Goal: Communication & Community: Answer question/provide support

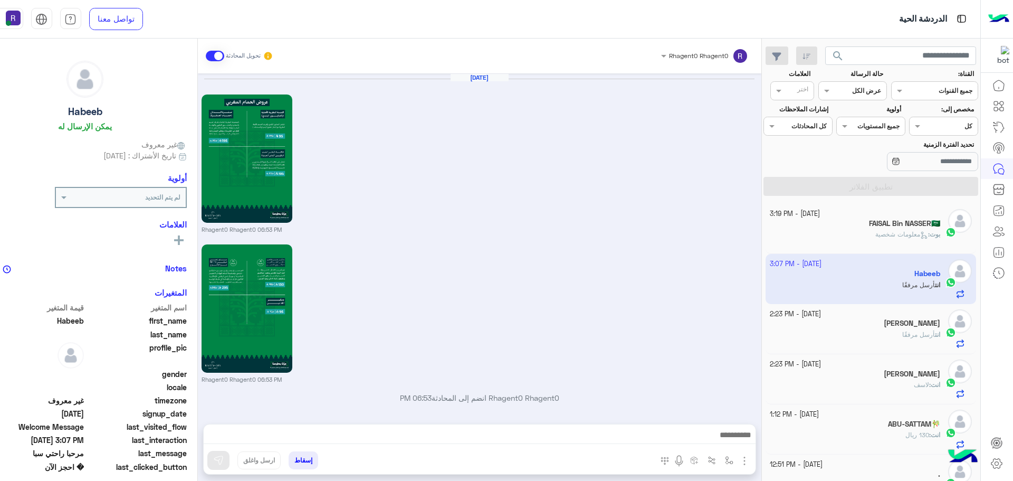
scroll to position [398, 0]
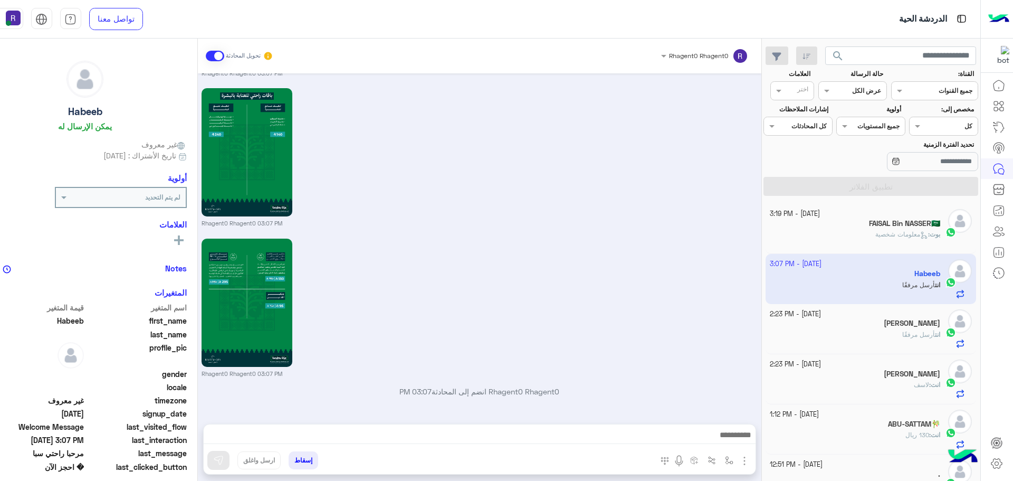
click at [895, 228] on div "FAISAL Bin NASSER🇸🇦" at bounding box center [855, 224] width 170 height 11
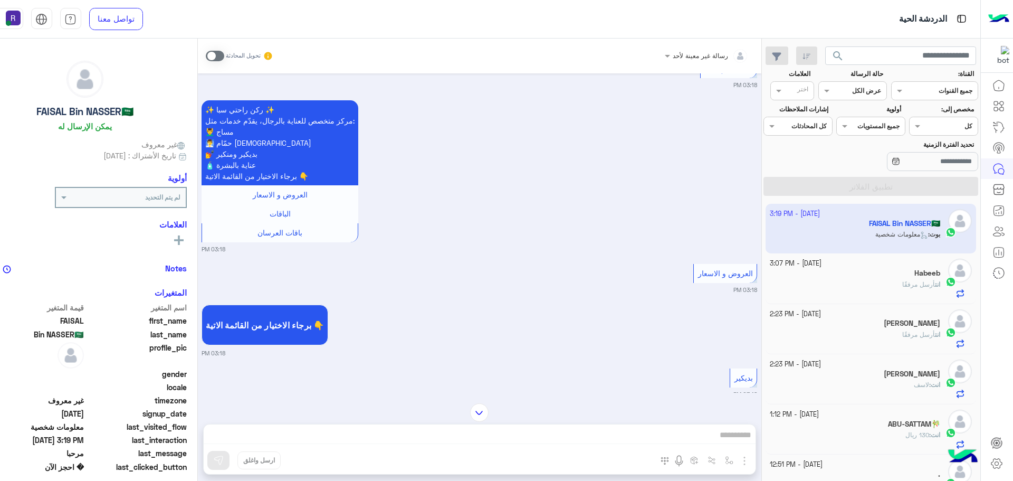
scroll to position [1212, 0]
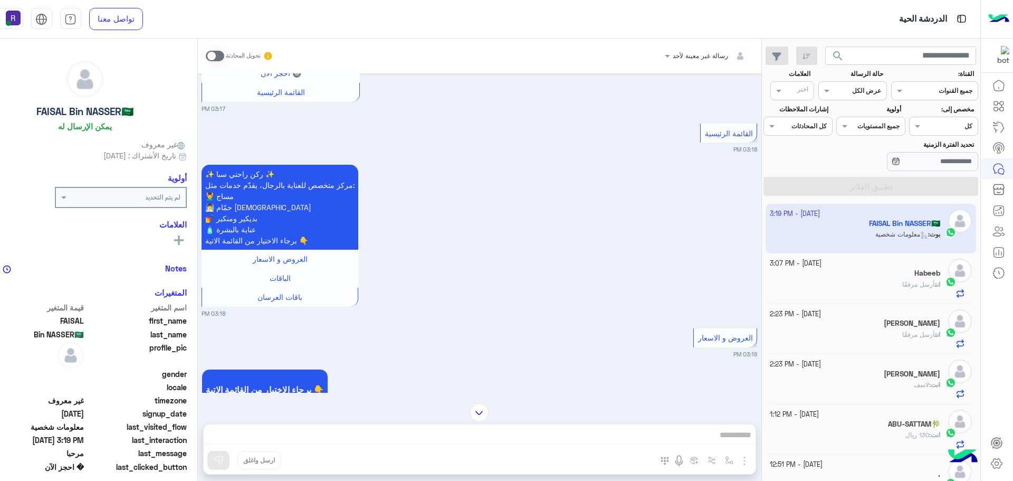
click at [919, 287] on span "أرسل مرفقًا" at bounding box center [918, 284] width 33 height 8
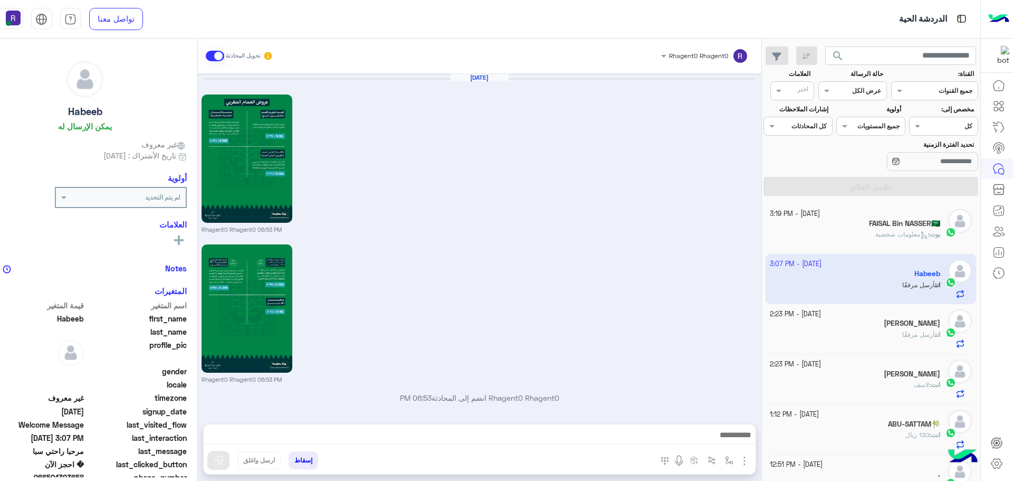
scroll to position [1582, 0]
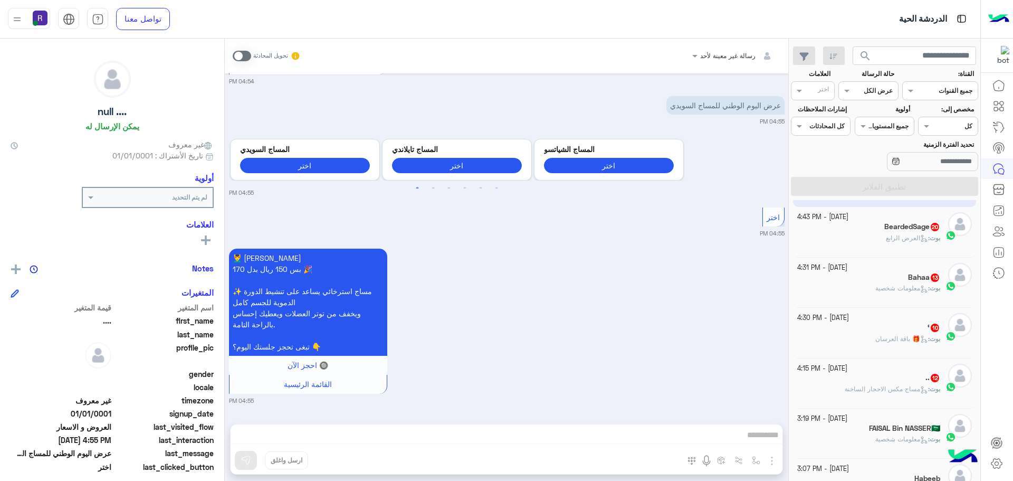
scroll to position [105, 0]
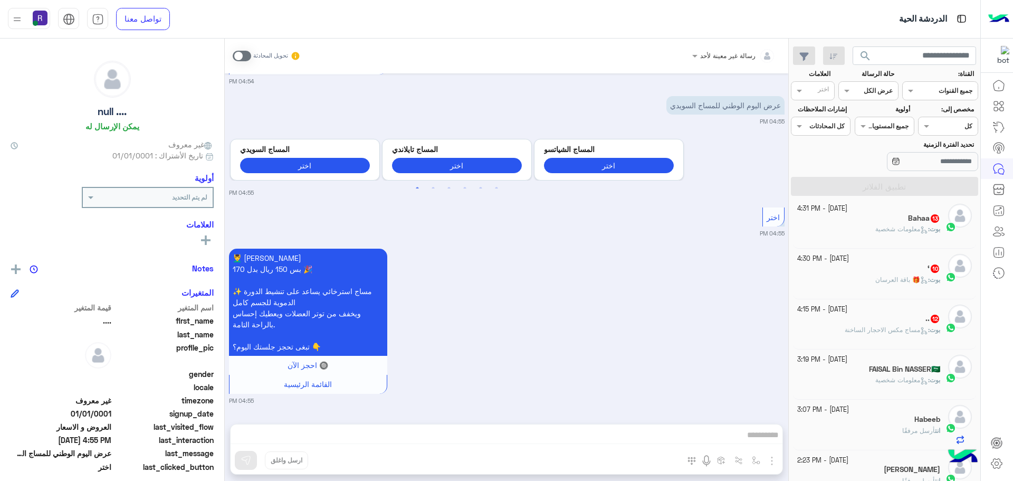
click at [906, 333] on span "مساج مكس الاحجار الساخنة" at bounding box center [885, 329] width 83 height 8
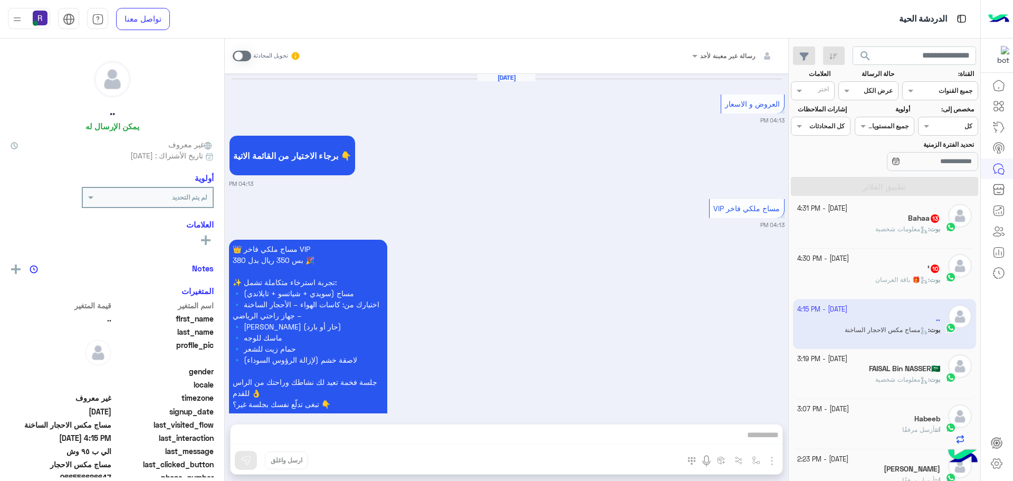
scroll to position [1636, 0]
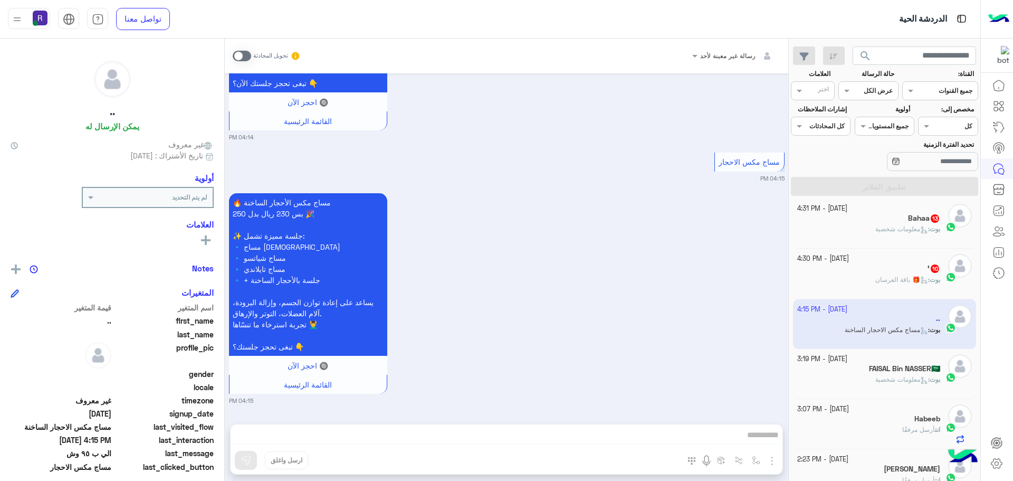
click at [904, 279] on span "🎁 باقة العرسان" at bounding box center [901, 279] width 53 height 8
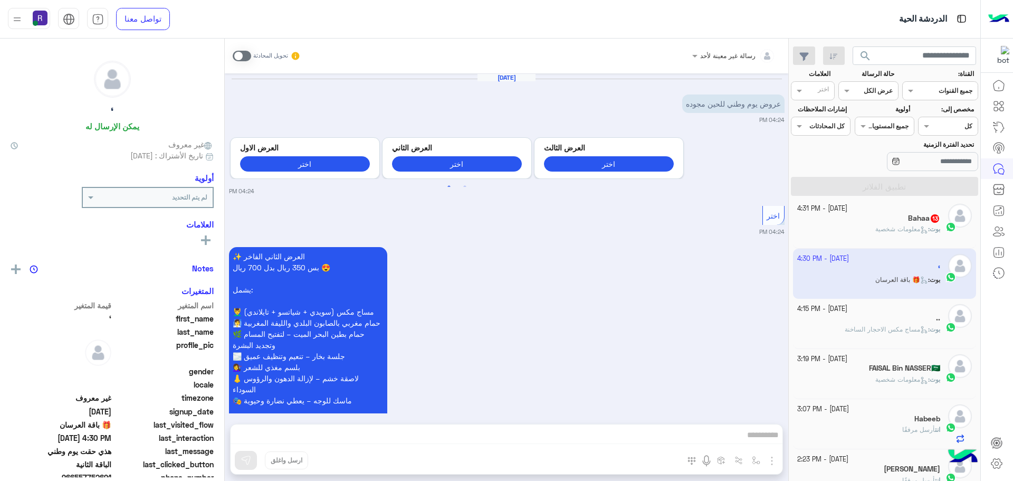
scroll to position [2296, 0]
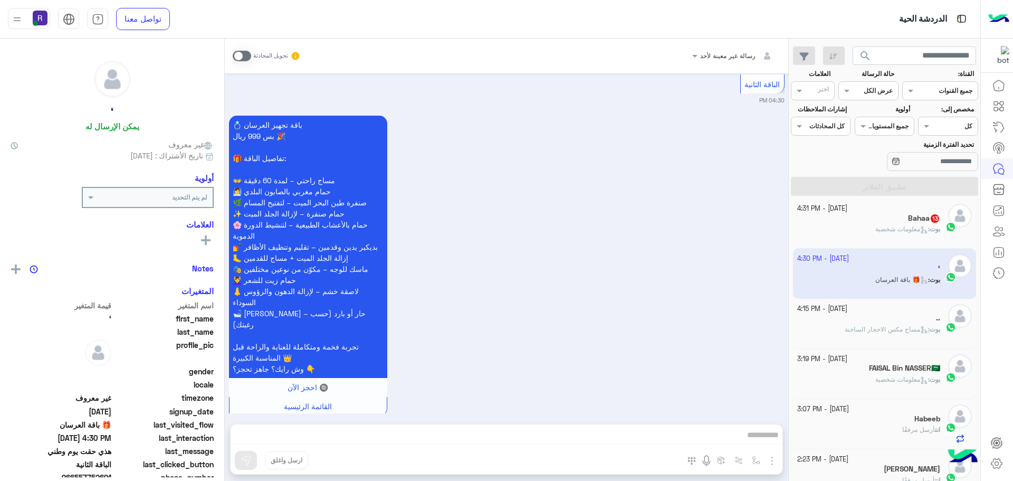
click at [896, 235] on div "بوت : معلومات شخصية" at bounding box center [868, 233] width 143 height 18
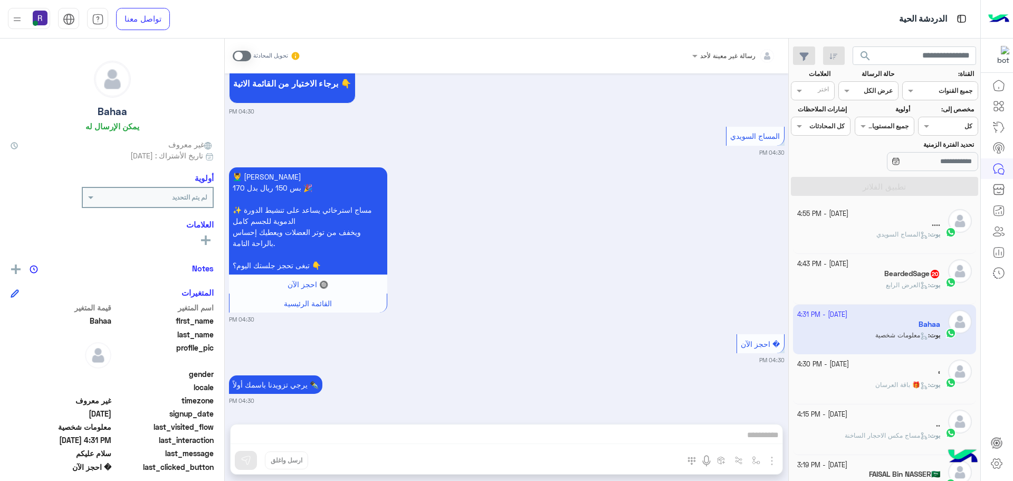
click at [889, 283] on span "العرض الرابع" at bounding box center [907, 285] width 42 height 8
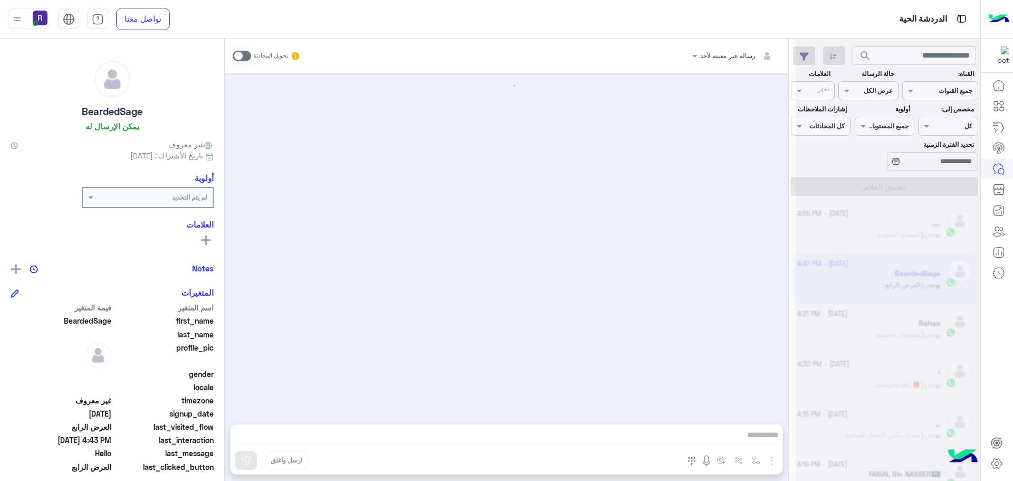
scroll to position [2247, 0]
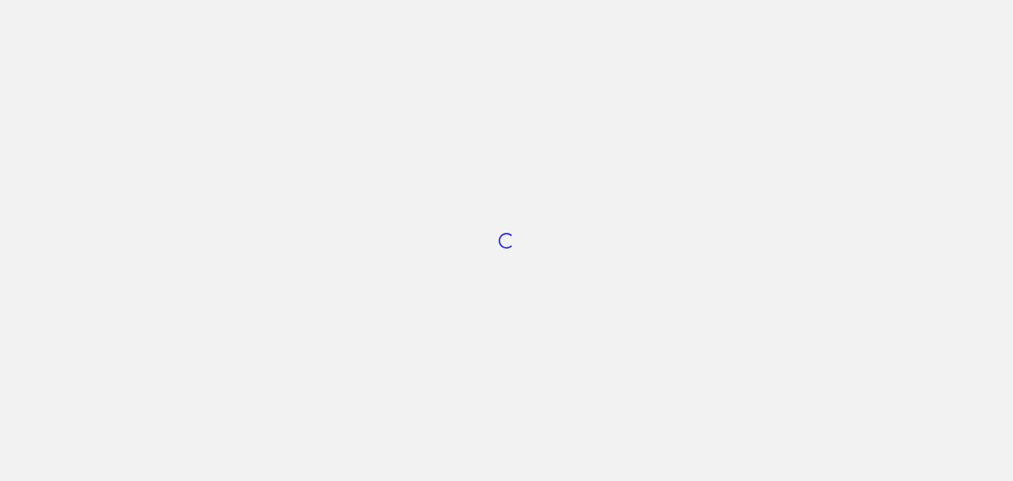
scroll to position [398, 0]
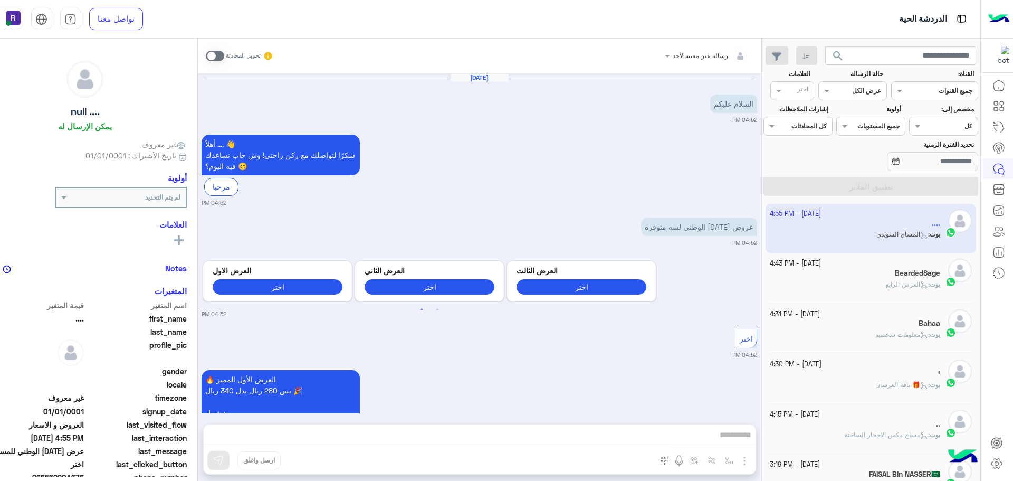
scroll to position [1648, 0]
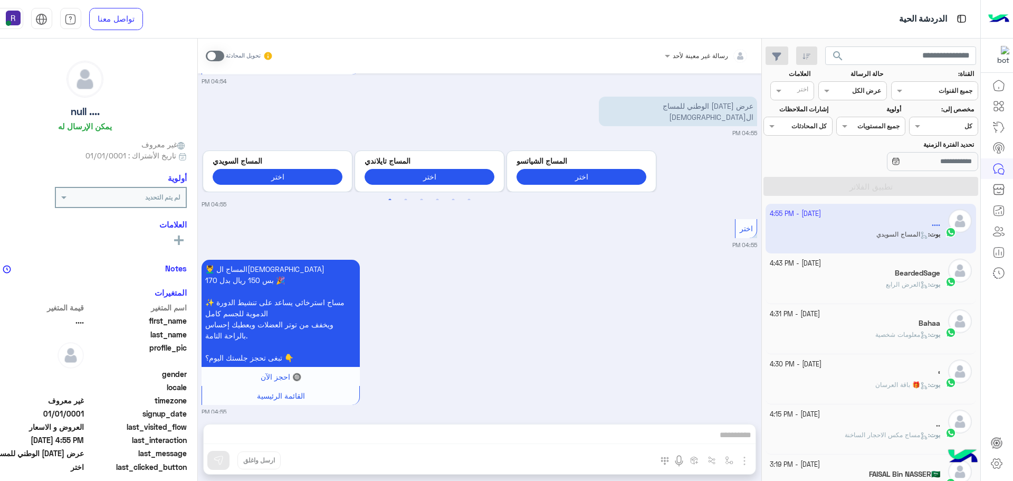
click at [224, 57] on span at bounding box center [215, 56] width 18 height 11
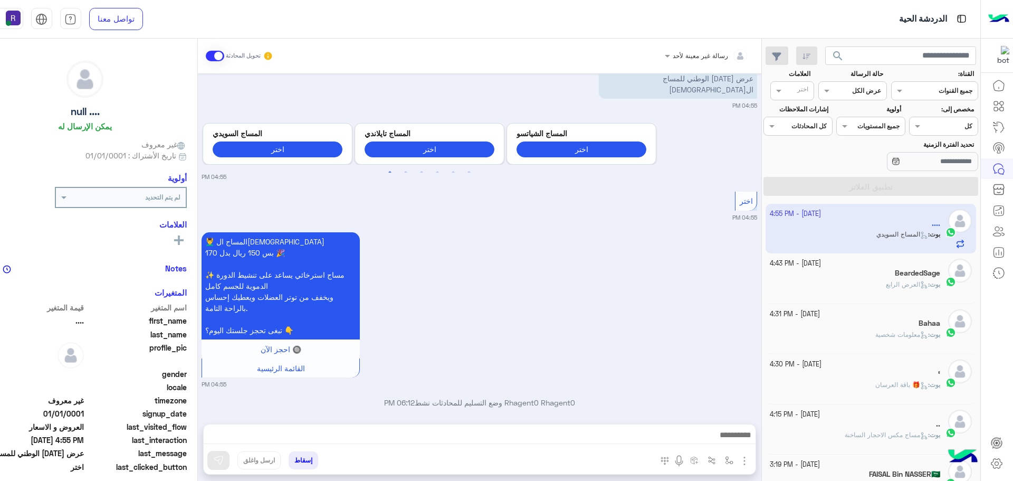
drag, startPoint x: 773, startPoint y: 462, endPoint x: 766, endPoint y: 455, distance: 10.1
click at [751, 462] on img "button" at bounding box center [744, 460] width 13 height 13
click at [734, 438] on span "الصور" at bounding box center [724, 437] width 20 height 12
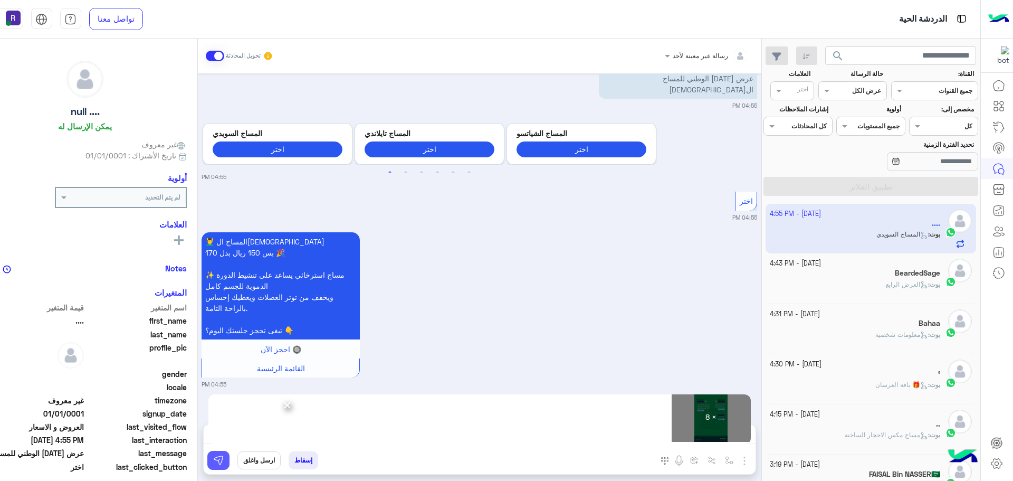
click at [224, 458] on img at bounding box center [218, 460] width 11 height 11
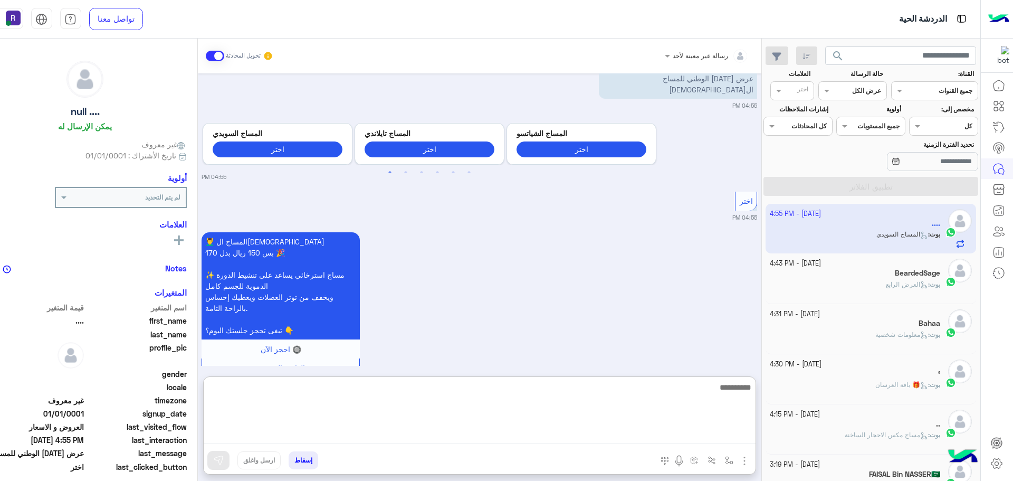
paste textarea "**********"
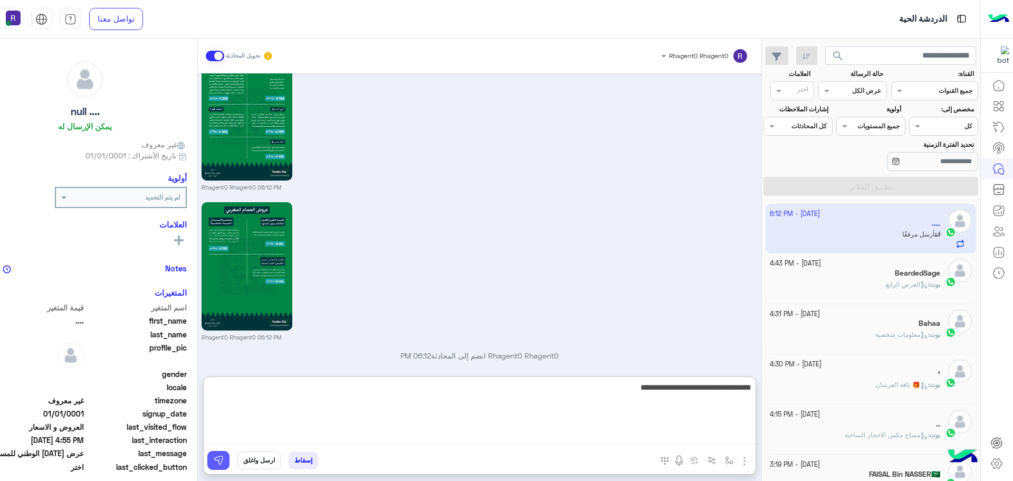
scroll to position [2950, 0]
type textarea "**********"
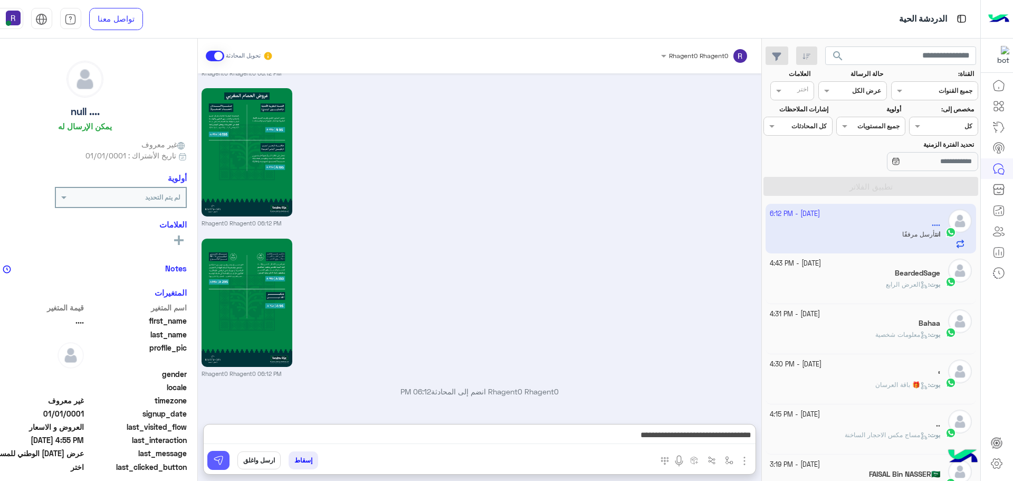
click at [224, 459] on img at bounding box center [218, 460] width 11 height 11
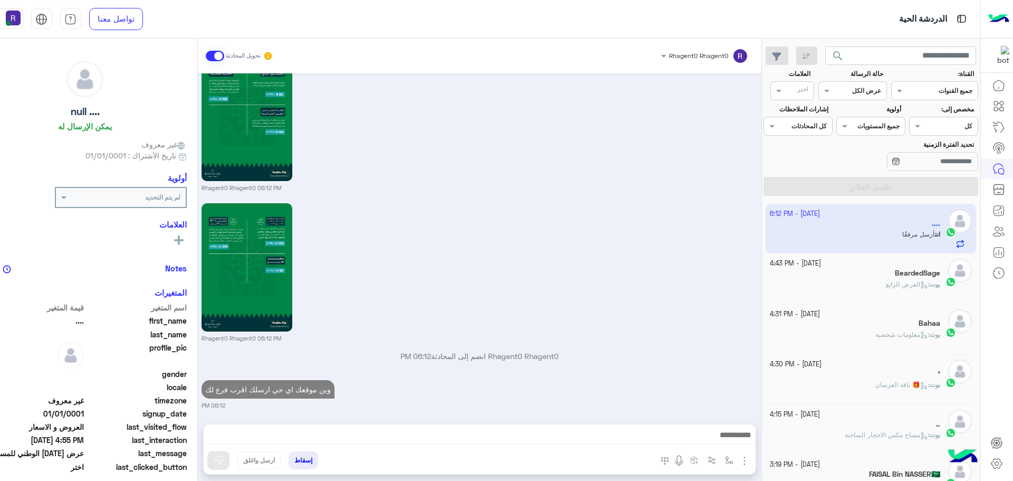
scroll to position [2943, 0]
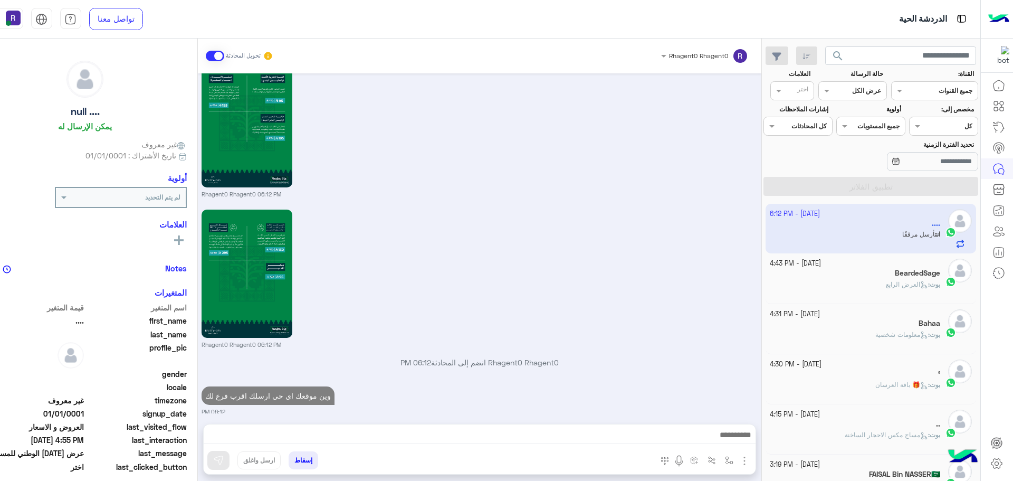
click at [881, 290] on div "بوت : العرض الرابع" at bounding box center [855, 289] width 170 height 18
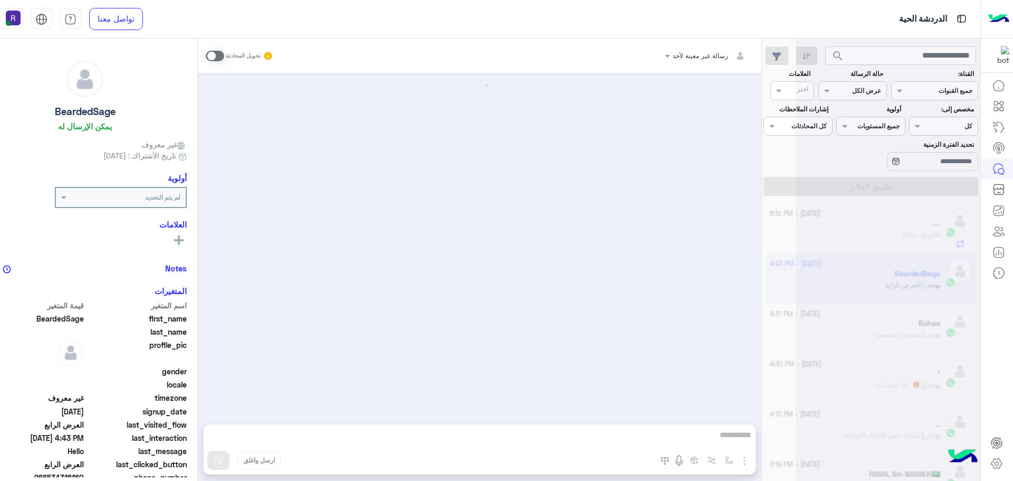
scroll to position [2247, 0]
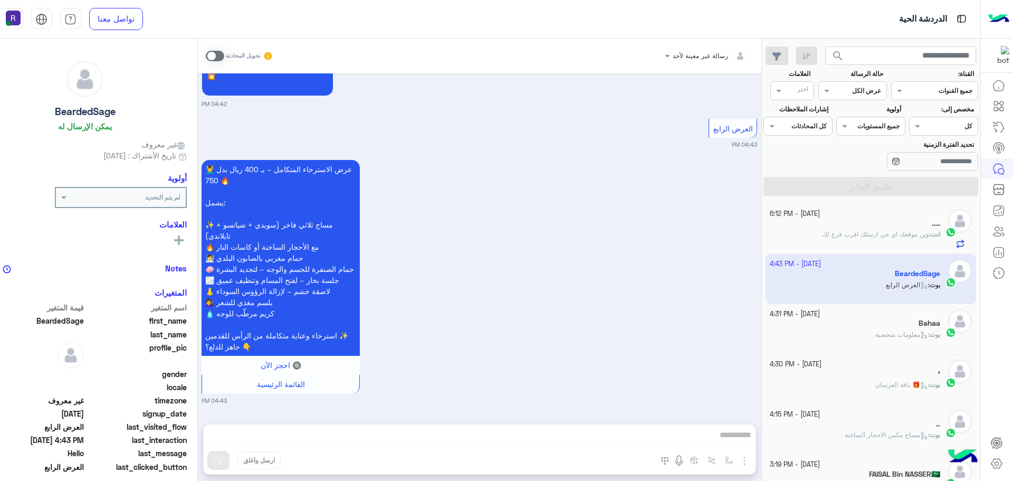
click at [896, 277] on app-inbox-user "25 September - 4:43 PM BeardedSage بوت : العرض الرابع" at bounding box center [870, 279] width 210 height 50
click at [889, 223] on div "...." at bounding box center [855, 224] width 170 height 11
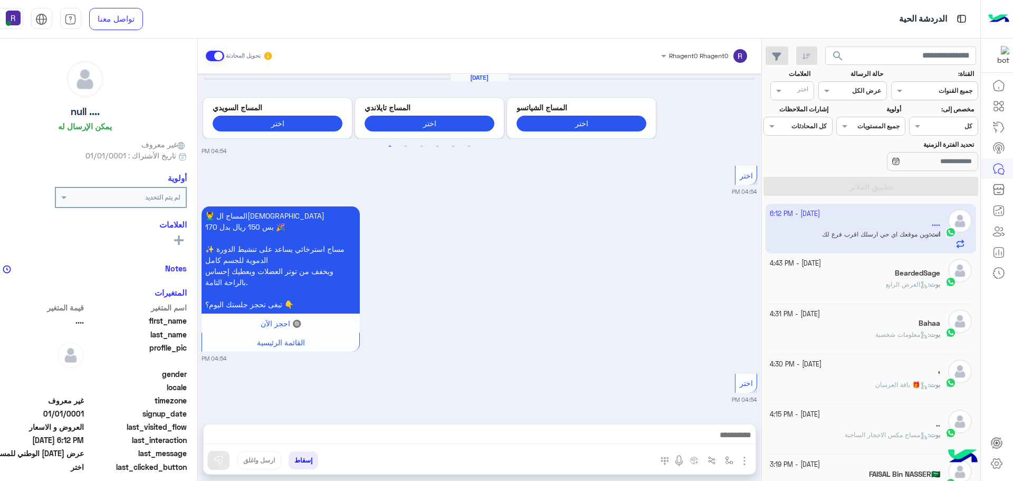
scroll to position [1779, 0]
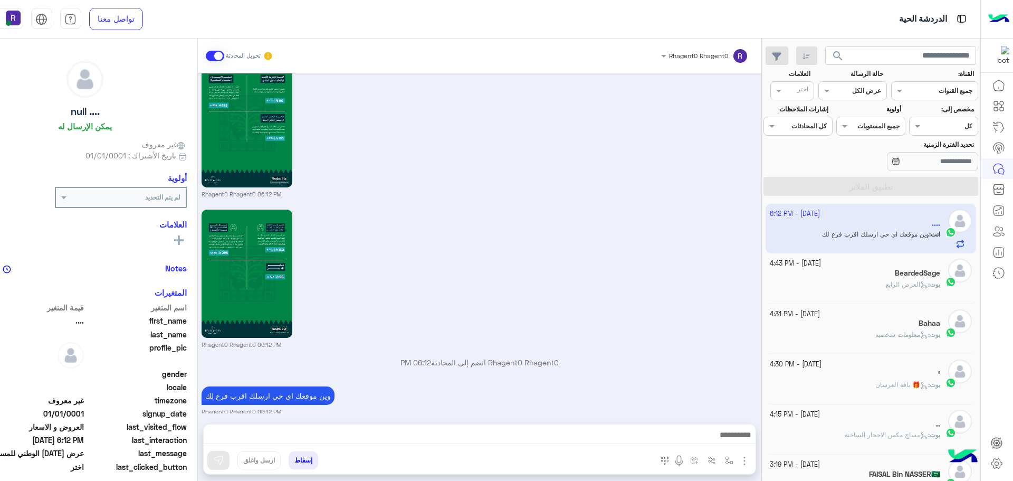
click at [857, 273] on div "BeardedSage" at bounding box center [855, 273] width 170 height 11
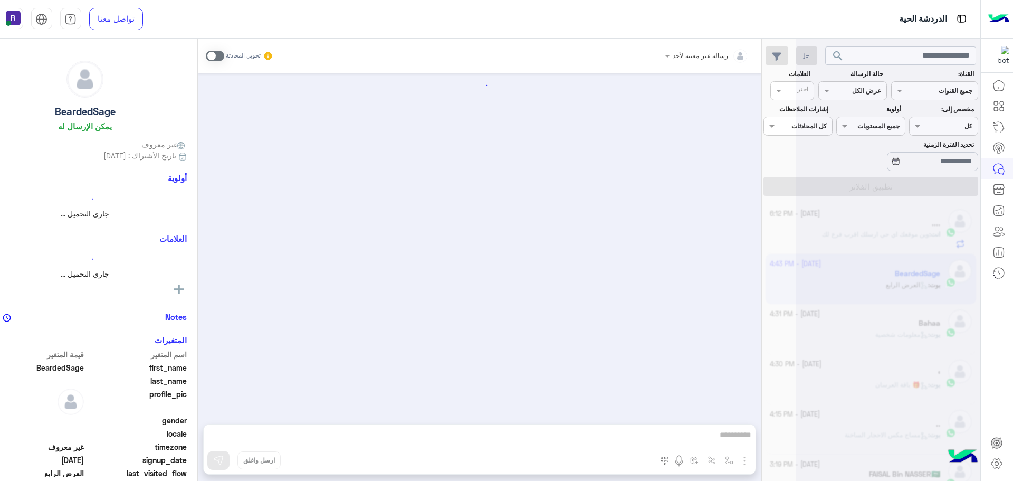
scroll to position [2247, 0]
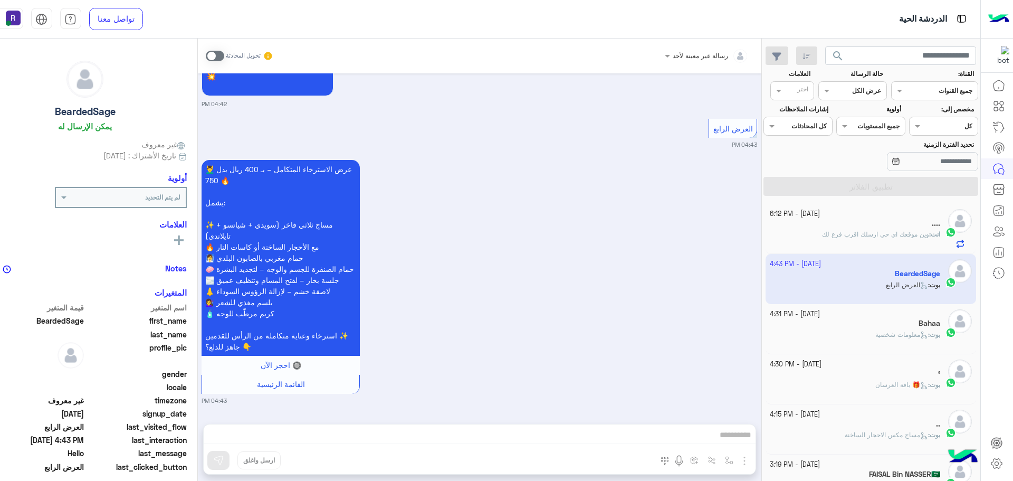
click at [928, 227] on div "...." at bounding box center [855, 224] width 170 height 11
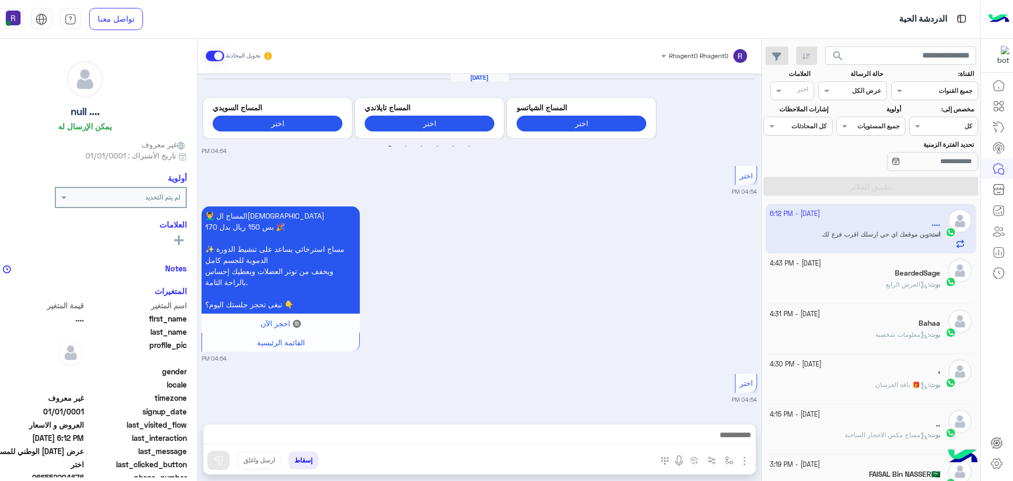
scroll to position [1779, 0]
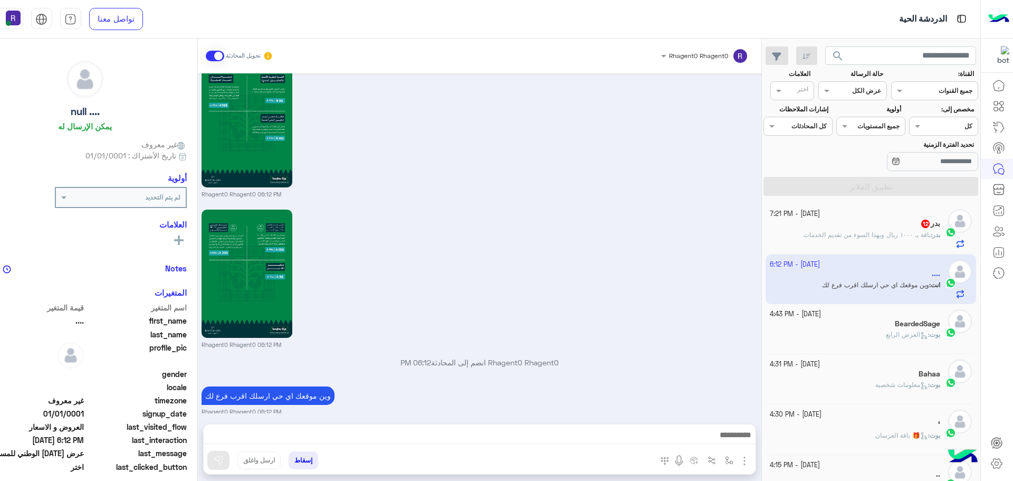
click at [889, 230] on p "بدر : باقة بـ ١٠٠٠ ريال وبهذا السوء من تقديم الخدمات" at bounding box center [871, 234] width 137 height 9
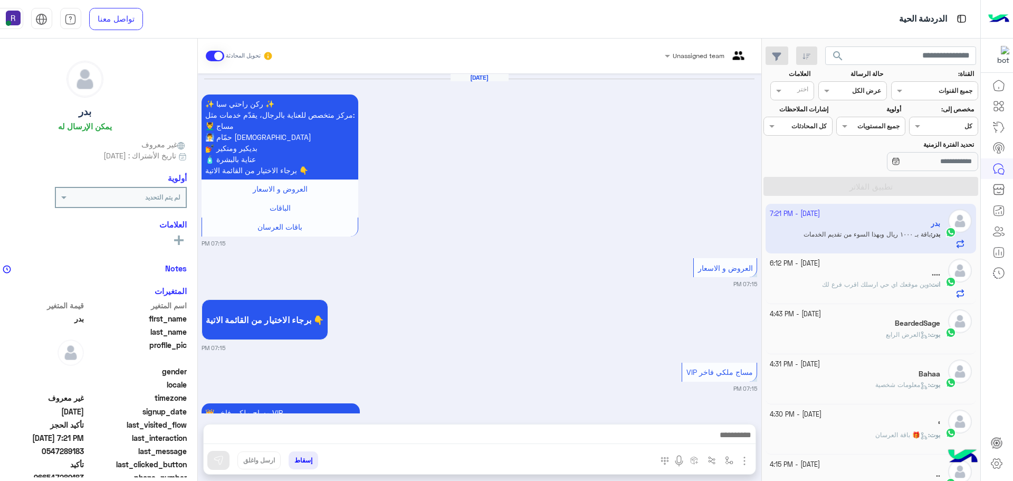
scroll to position [1049, 0]
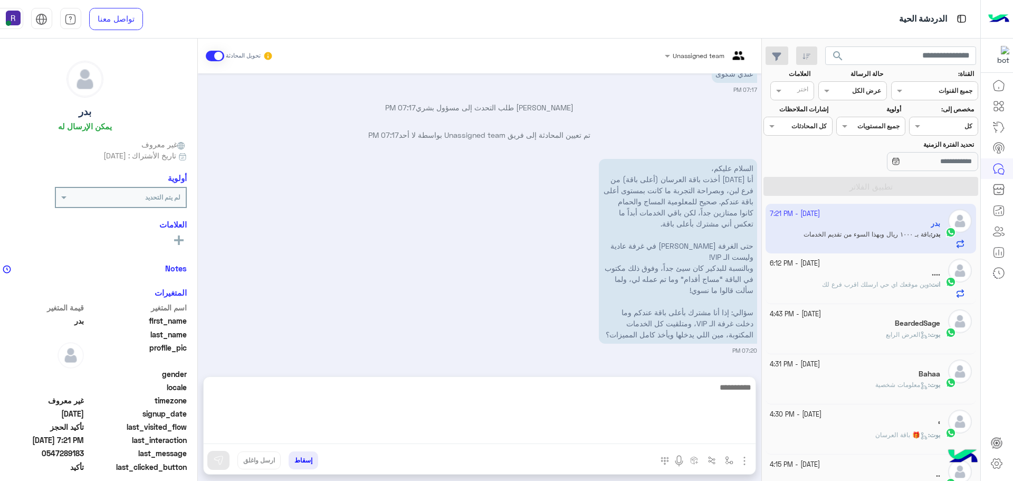
click at [625, 435] on textarea at bounding box center [480, 411] width 552 height 63
type textarea "**********"
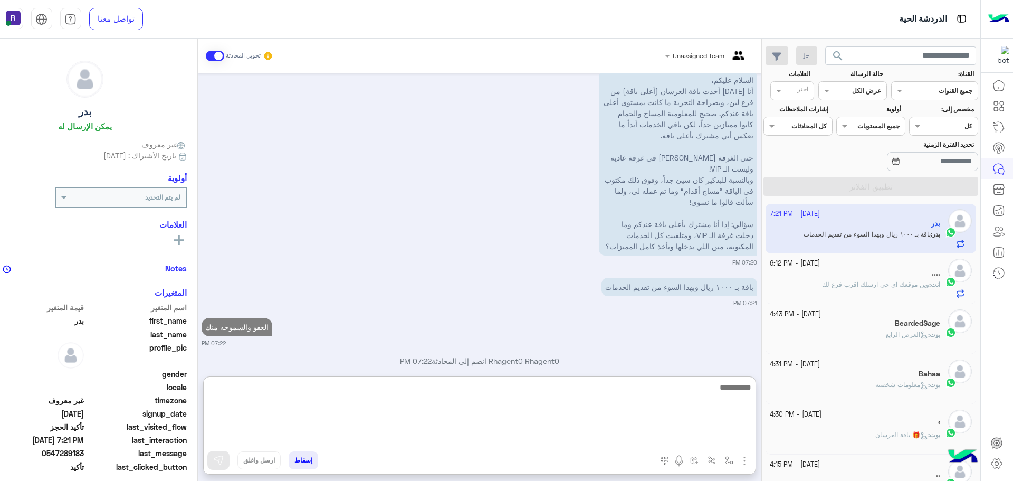
scroll to position [1164, 0]
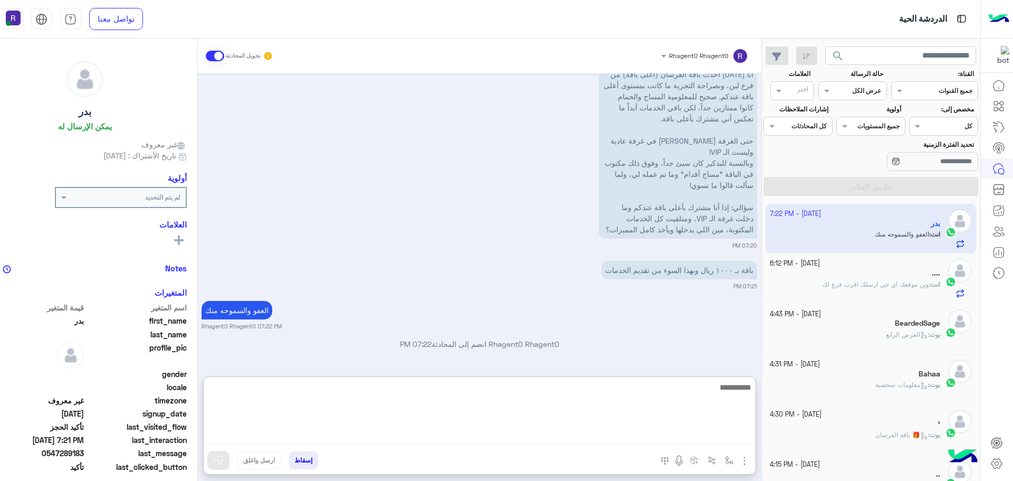
type textarea "*"
type textarea "**********"
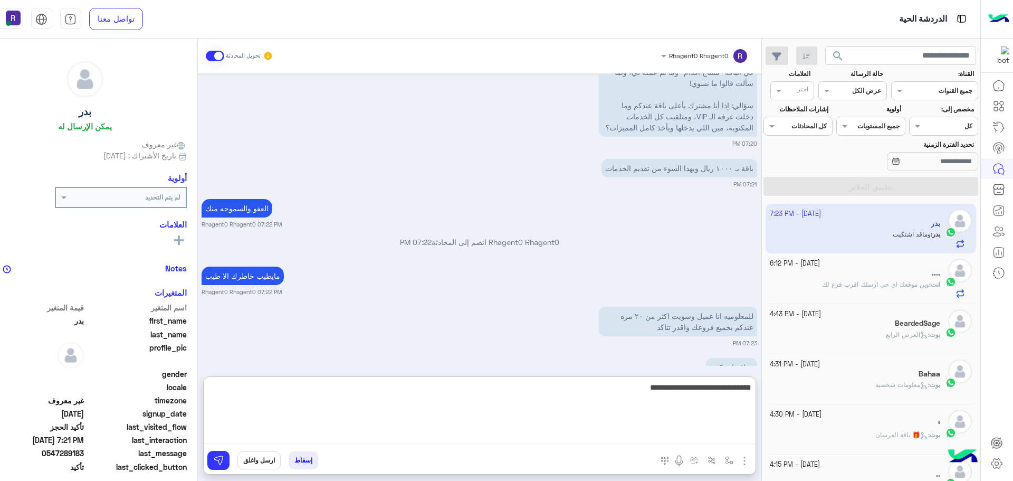
scroll to position [1295, 0]
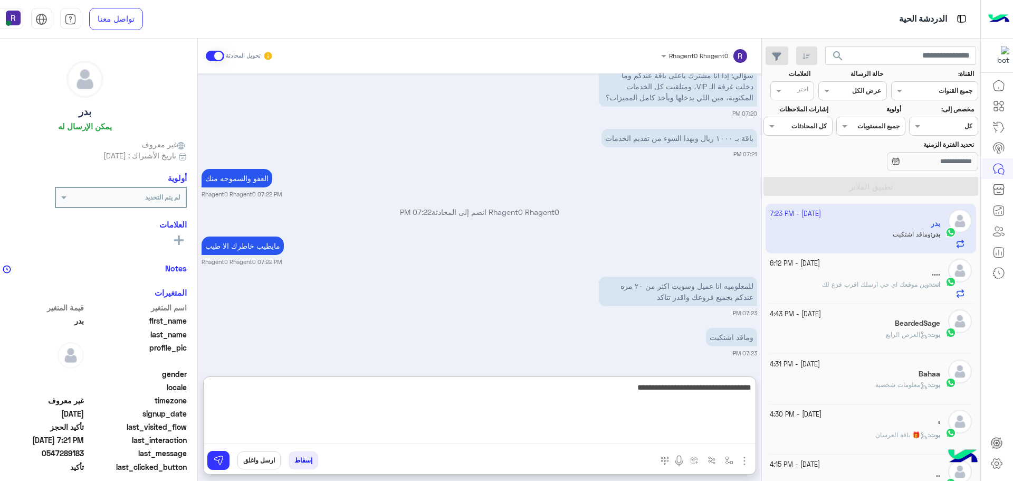
type textarea "**********"
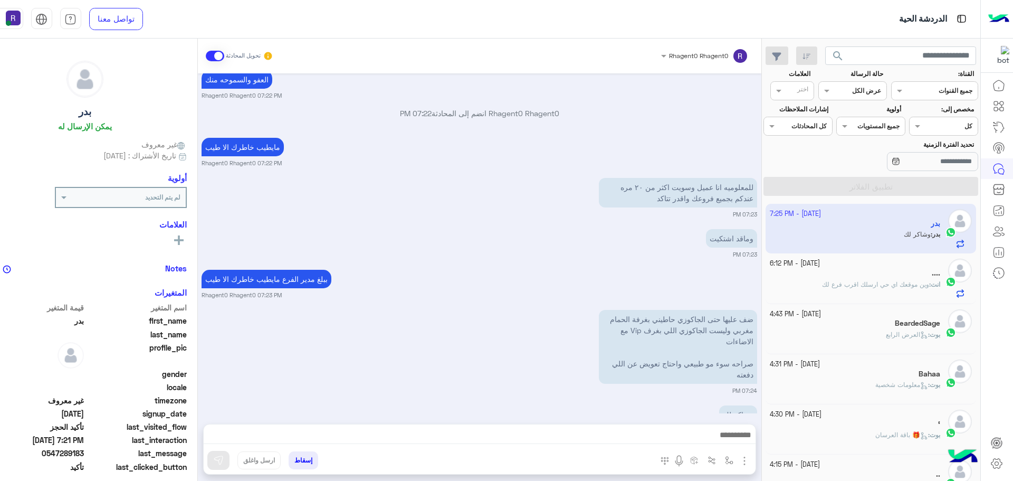
scroll to position [1424, 0]
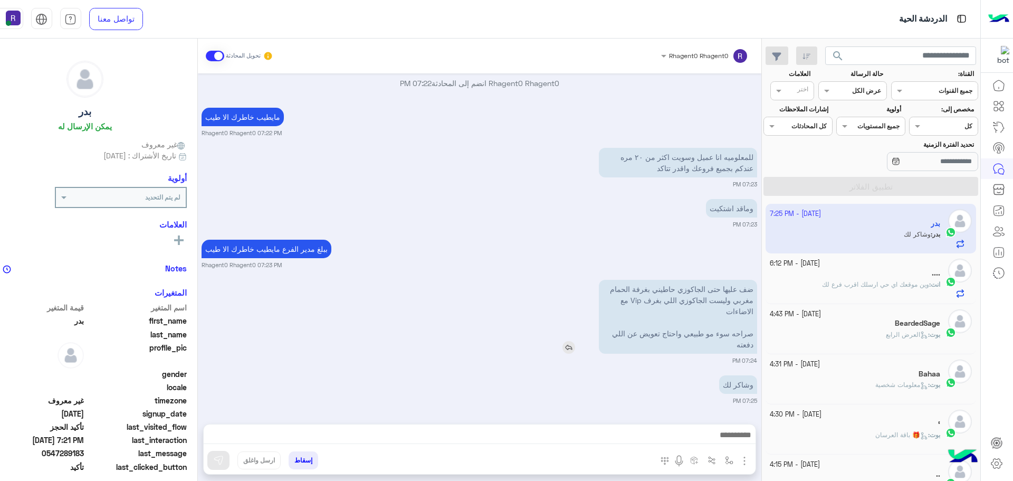
click at [566, 313] on div "ضف عليها حتى الجاكوزي حاطيني بغرفة الحمام مغربي وليست الجاكوزي اللي بغرف Vip مع…" at bounding box center [648, 317] width 218 height 74
click at [368, 252] on img at bounding box center [361, 251] width 13 height 13
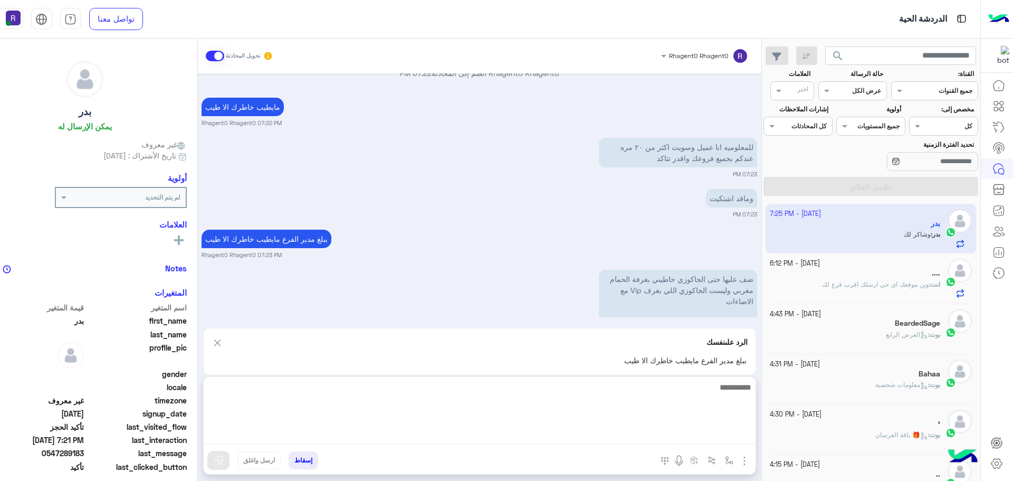
click at [399, 430] on textarea at bounding box center [480, 411] width 552 height 63
type textarea "**"
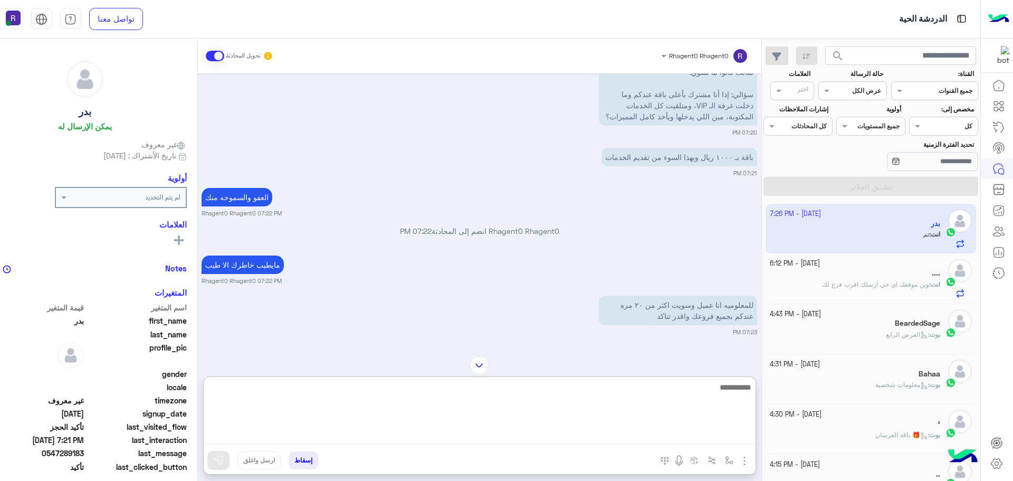
scroll to position [1055, 0]
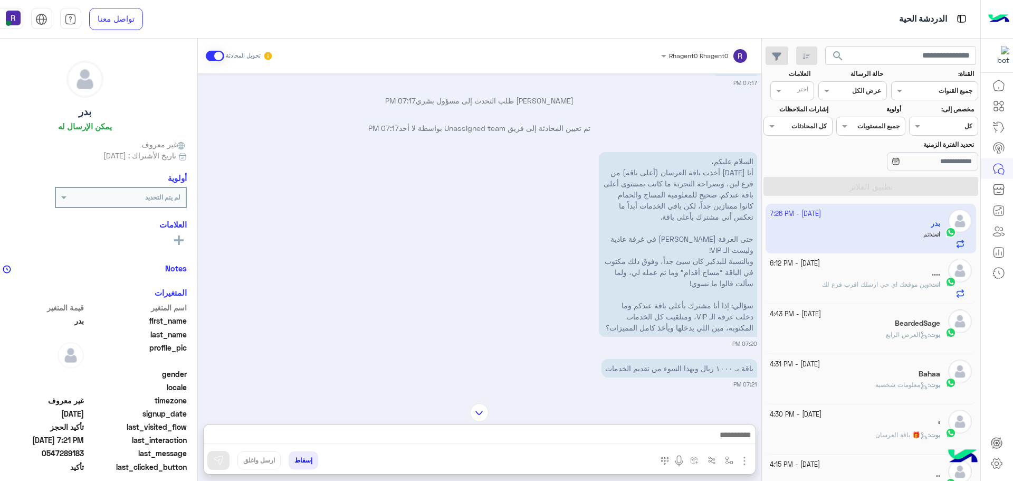
click at [423, 341] on div "السلام عليكم، أنا اليوم أخذت باقة العرسان (أعلى باقة) من فرع لبن، وبصراحة التجر…" at bounding box center [478, 248] width 555 height 198
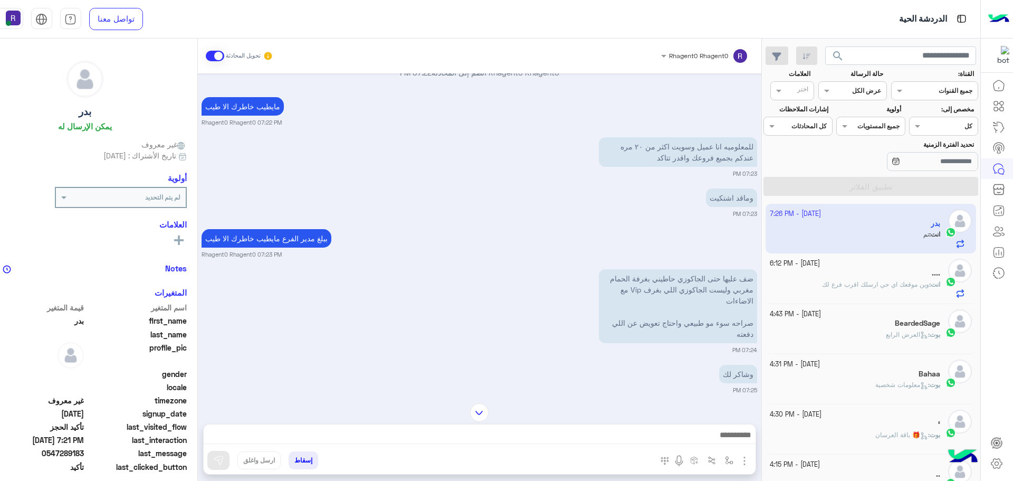
scroll to position [1483, 0]
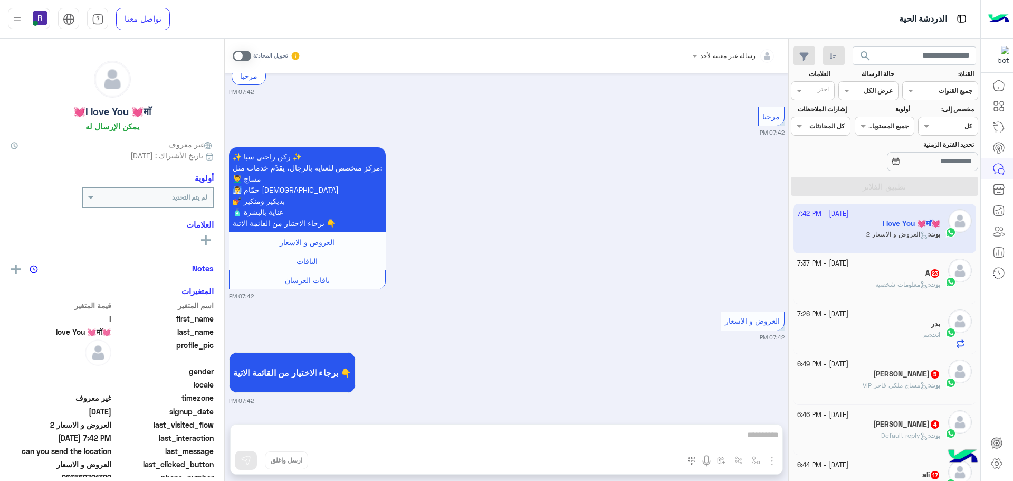
scroll to position [211, 0]
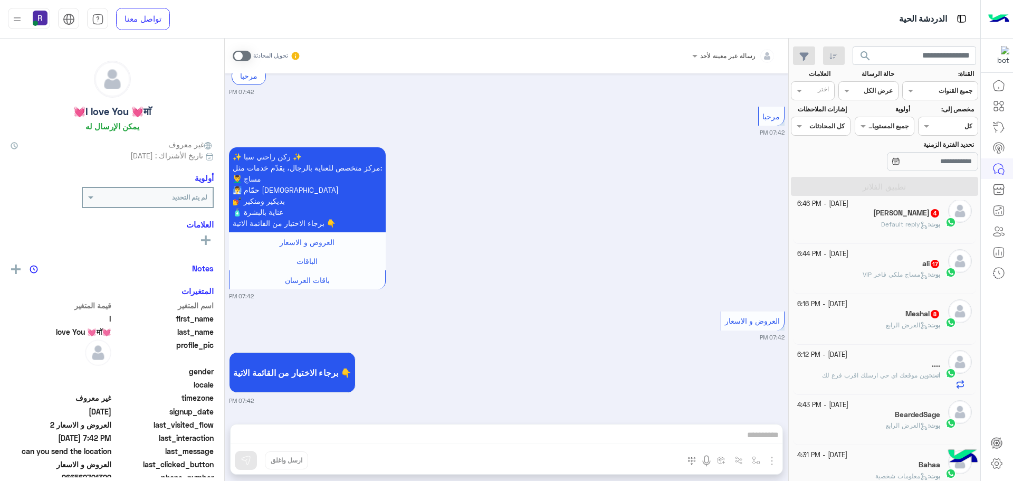
click at [887, 325] on span "العرض الرابع" at bounding box center [907, 325] width 42 height 8
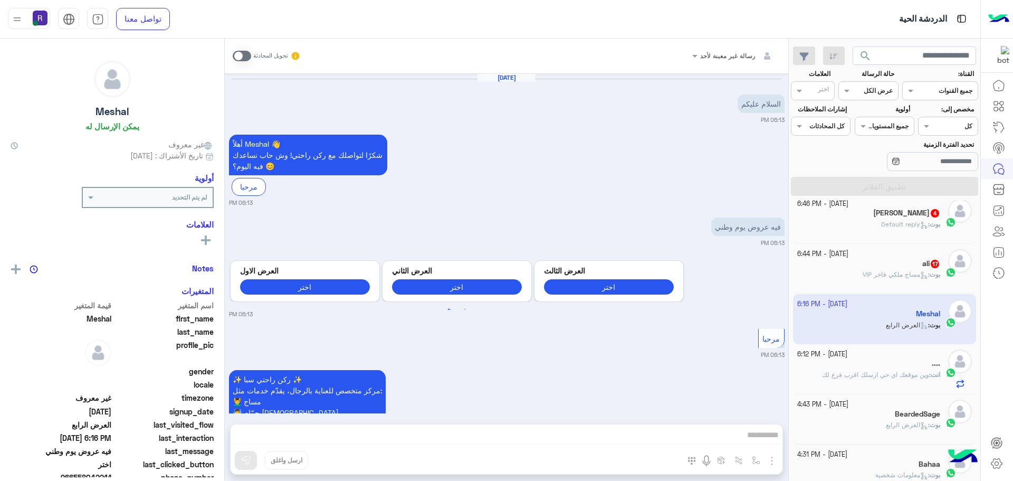
scroll to position [1417, 0]
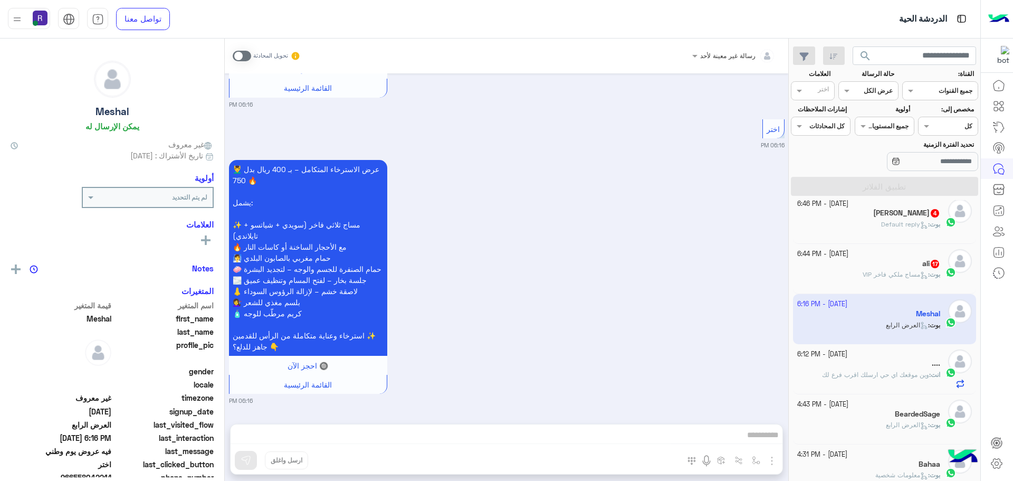
click at [910, 269] on div "ali 17" at bounding box center [868, 264] width 143 height 11
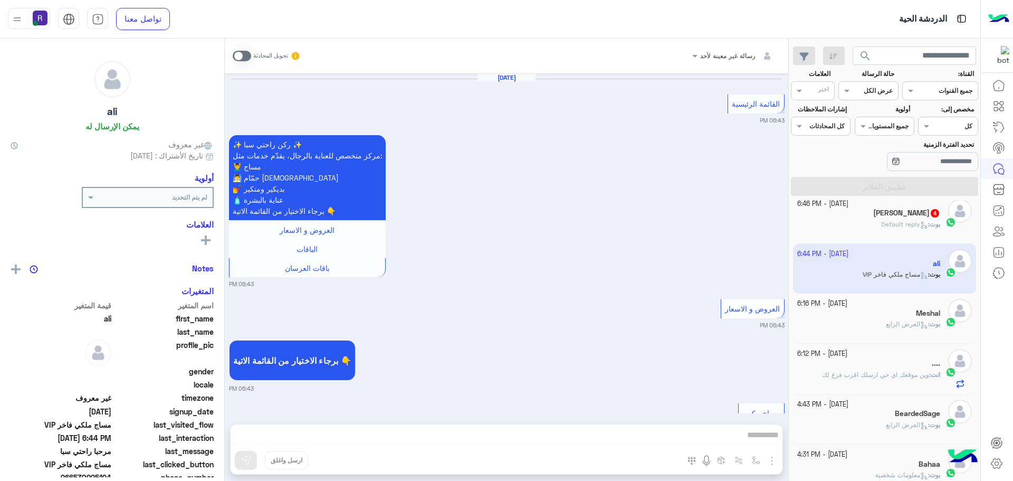
scroll to position [1577, 0]
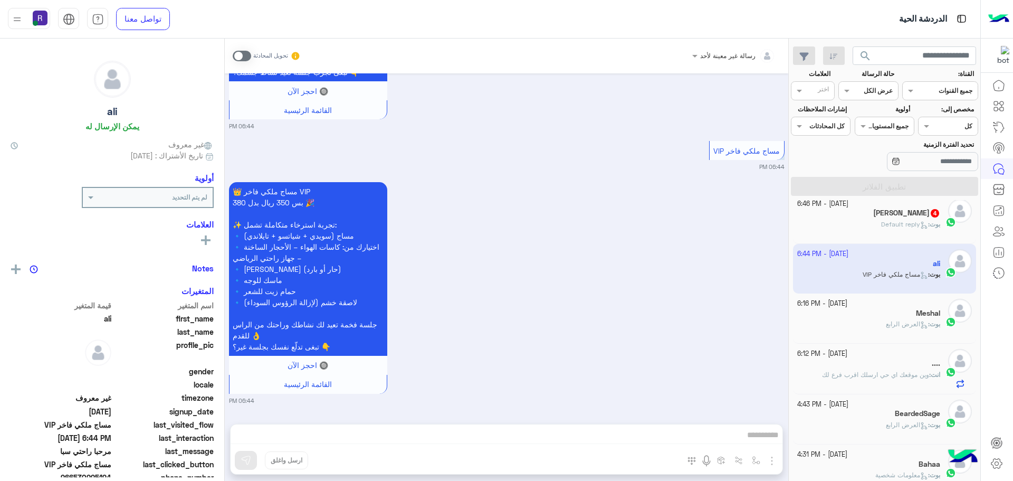
click at [888, 220] on span "بوت : Default reply" at bounding box center [910, 224] width 59 height 8
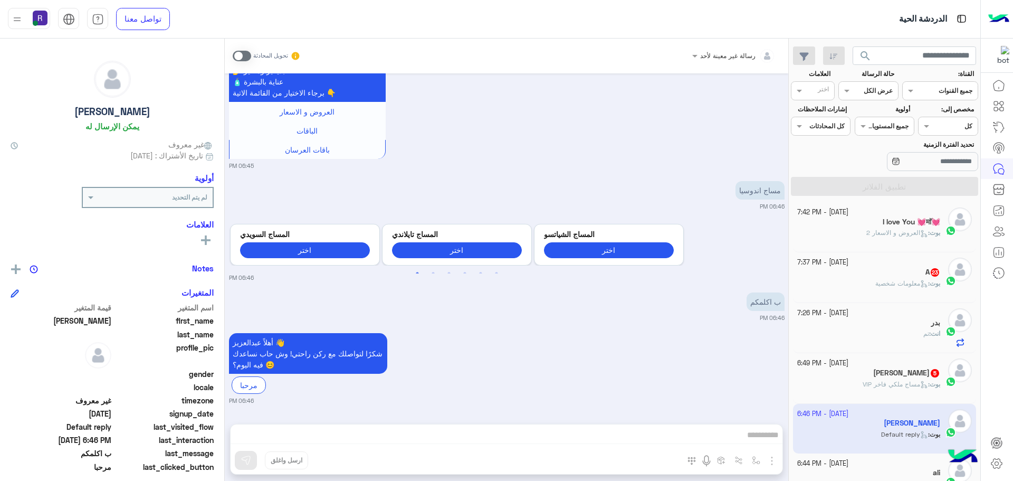
scroll to position [1, 0]
click at [902, 379] on div "Ahmed El Newaji 5" at bounding box center [868, 374] width 143 height 11
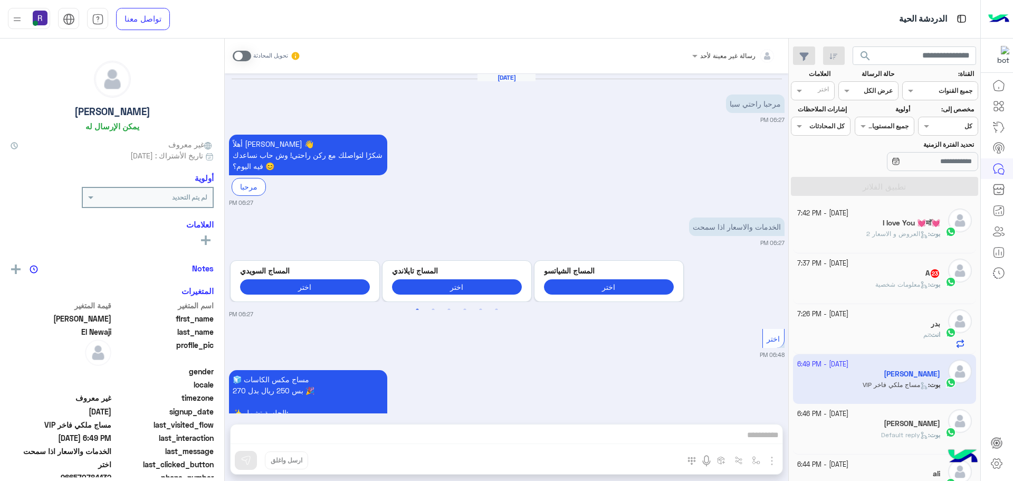
scroll to position [714, 0]
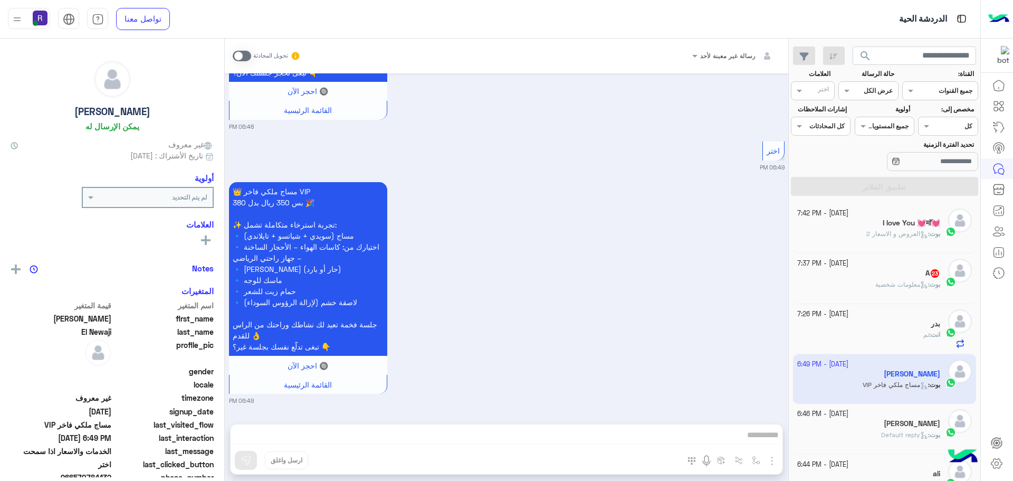
click at [895, 291] on div "بوت : معلومات شخصية" at bounding box center [868, 289] width 143 height 18
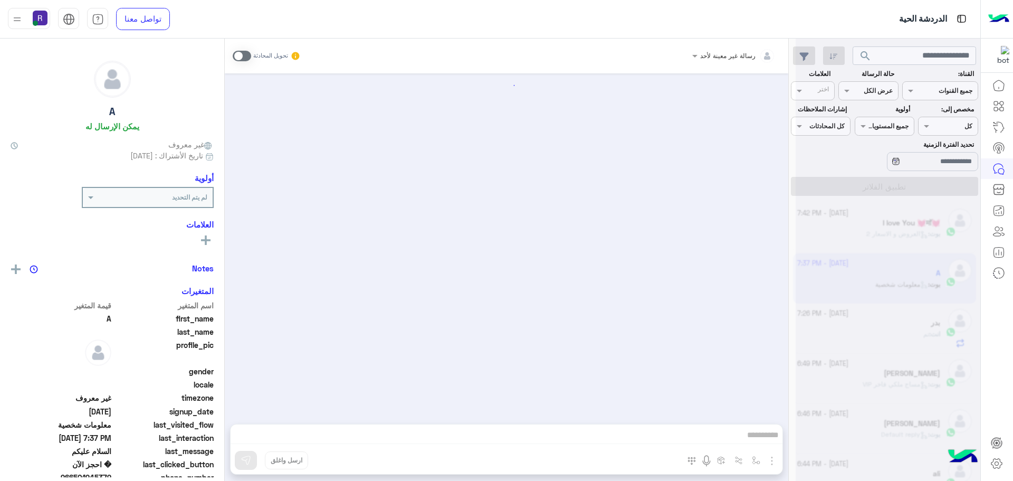
scroll to position [2028, 0]
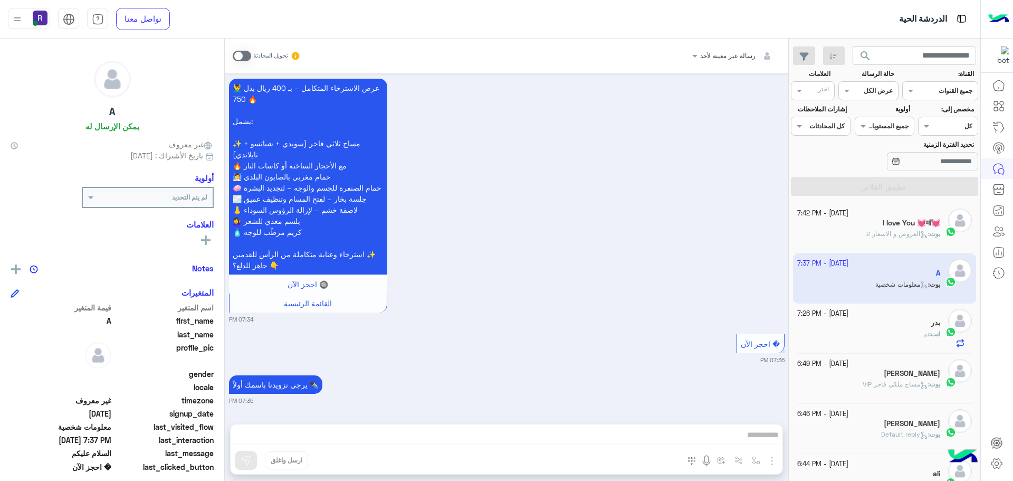
click at [896, 221] on h5 "I love You 💓माॅ💓" at bounding box center [910, 222] width 57 height 9
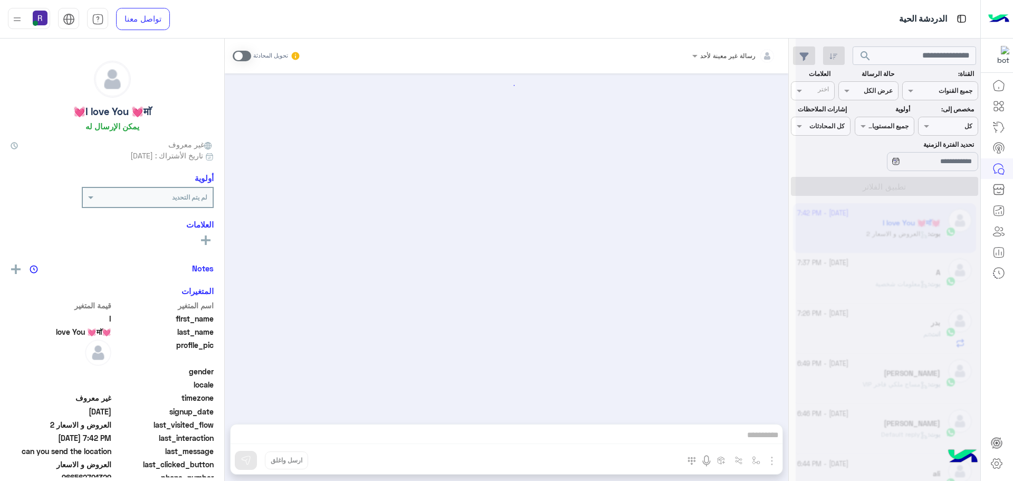
scroll to position [244, 0]
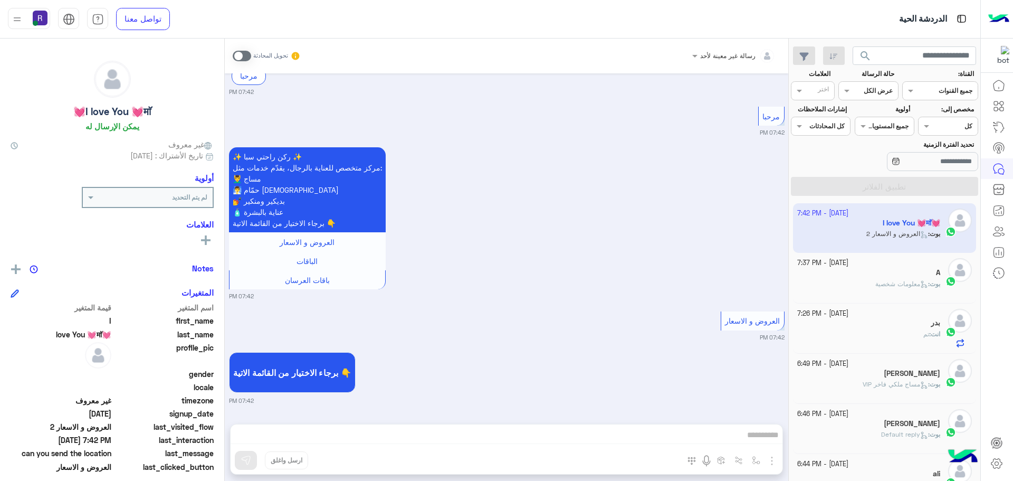
click at [246, 52] on span at bounding box center [242, 56] width 18 height 11
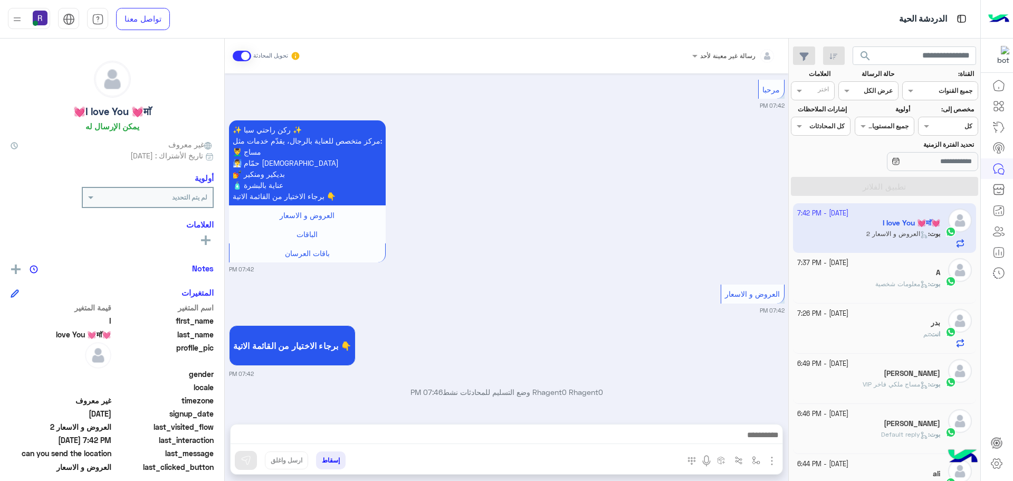
click at [771, 456] on img "button" at bounding box center [771, 460] width 13 height 13
click at [746, 424] on button "المرفقات" at bounding box center [749, 416] width 57 height 21
drag, startPoint x: 771, startPoint y: 460, endPoint x: 762, endPoint y: 450, distance: 13.8
click at [772, 460] on img "button" at bounding box center [771, 460] width 13 height 13
click at [757, 440] on span "الصور" at bounding box center [752, 437] width 20 height 12
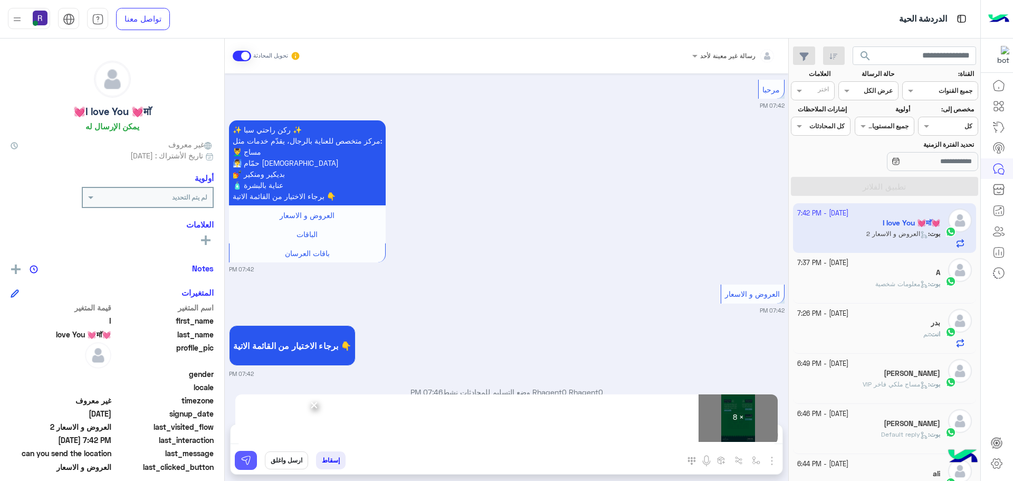
drag, startPoint x: 242, startPoint y: 459, endPoint x: 260, endPoint y: 453, distance: 19.0
click at [243, 459] on img at bounding box center [246, 460] width 11 height 11
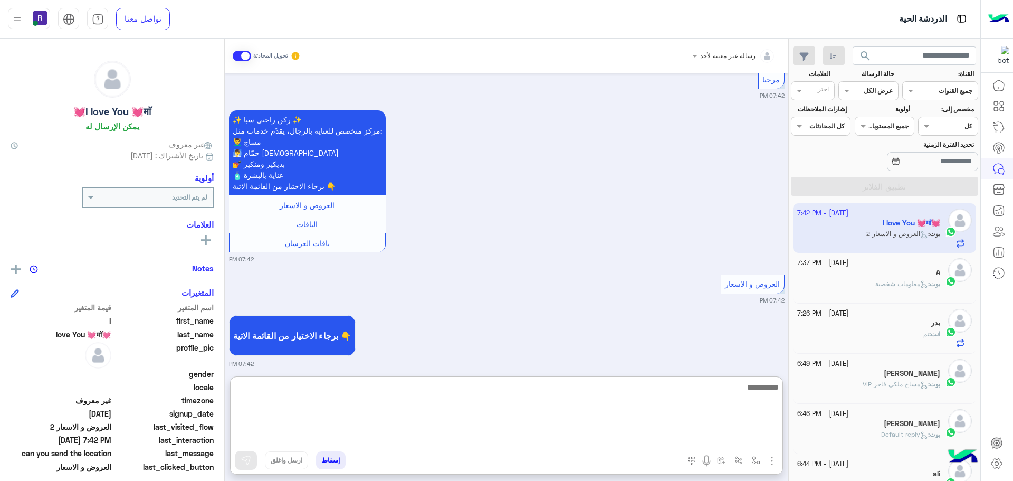
paste textarea "**********"
type textarea "**********"
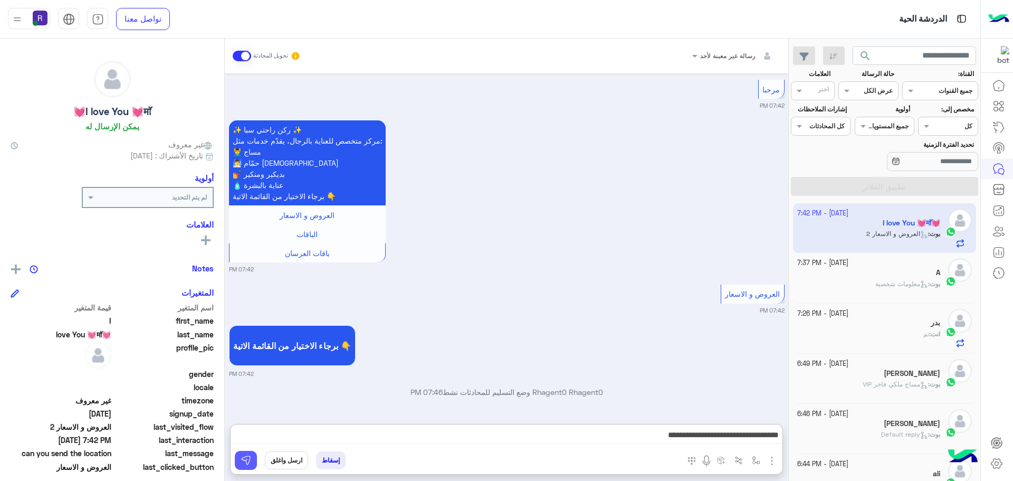
click at [250, 456] on img at bounding box center [246, 460] width 11 height 11
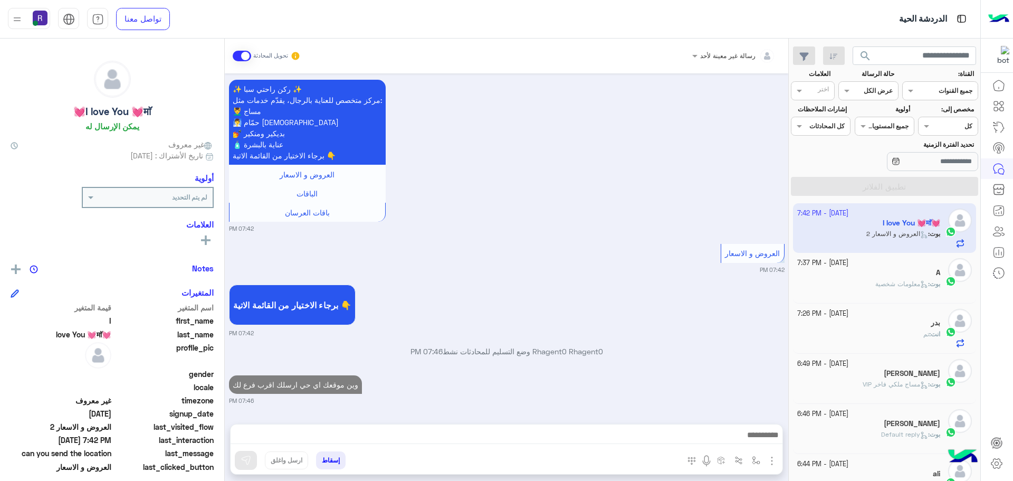
scroll to position [311, 0]
click at [899, 277] on div "A" at bounding box center [868, 273] width 143 height 11
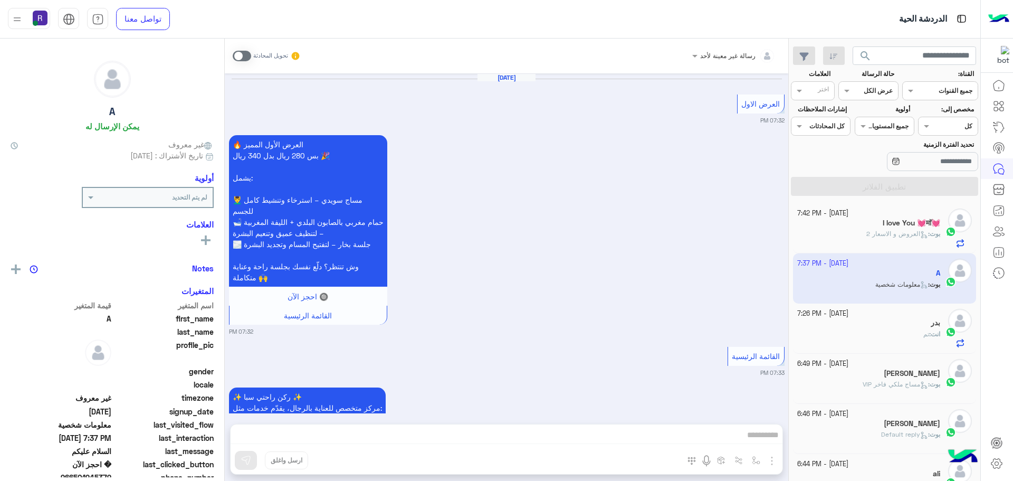
scroll to position [2028, 0]
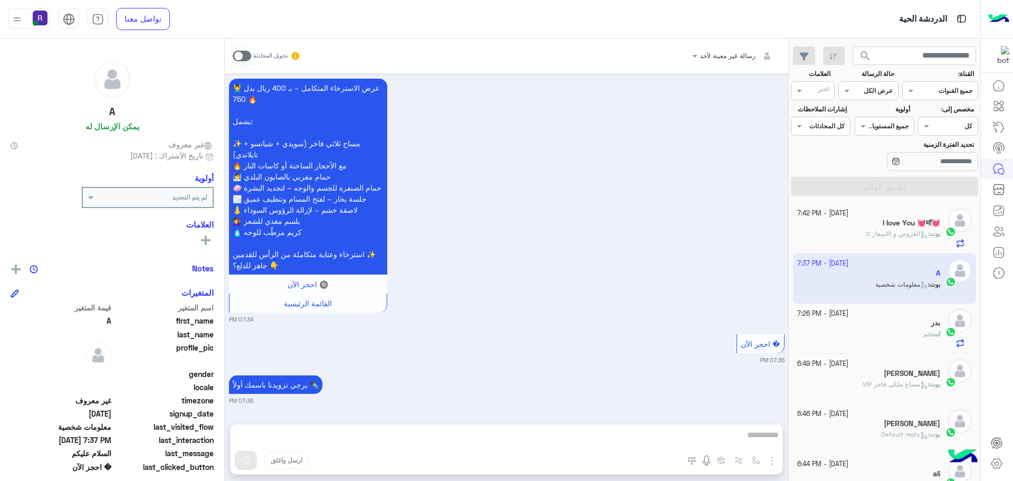
click at [247, 55] on span at bounding box center [242, 56] width 18 height 11
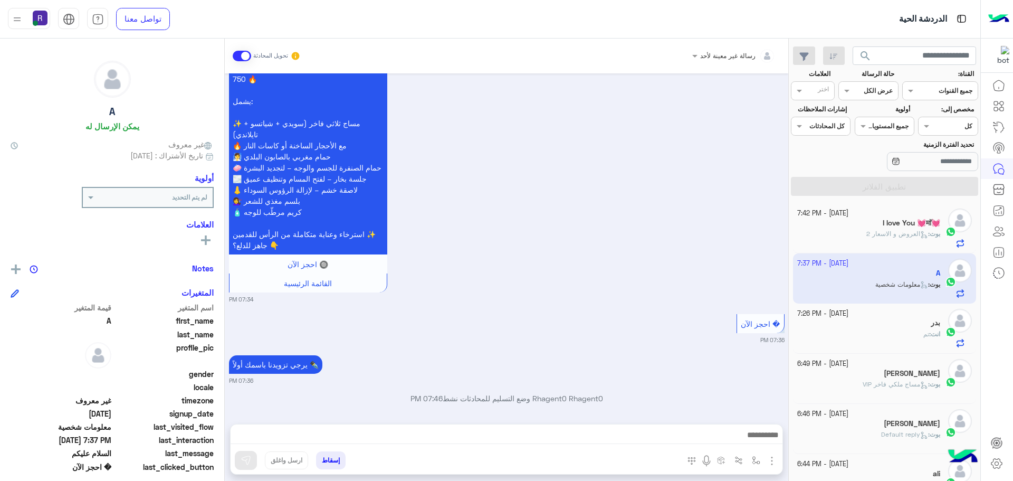
scroll to position [2054, 0]
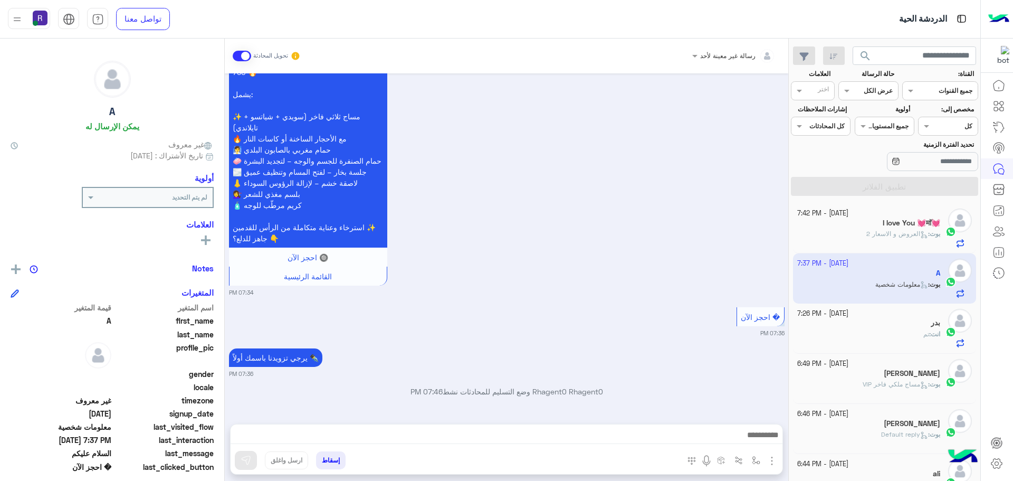
click at [773, 459] on img "button" at bounding box center [771, 460] width 13 height 13
click at [754, 437] on span "الصور" at bounding box center [752, 437] width 20 height 12
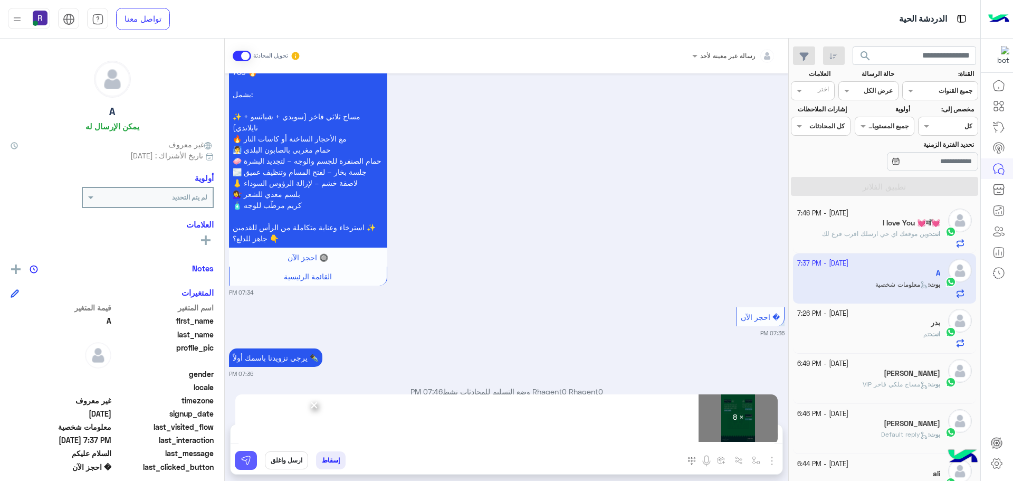
click at [248, 460] on img at bounding box center [246, 460] width 11 height 11
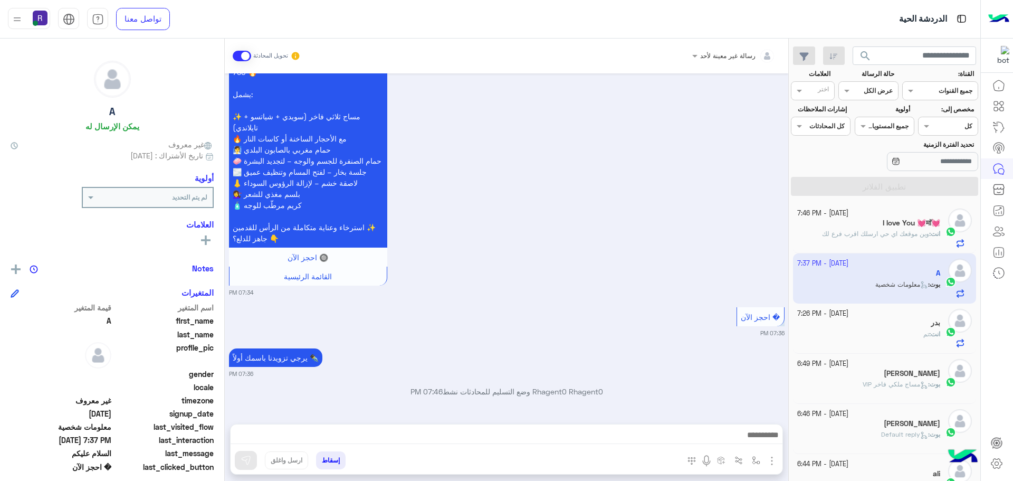
click at [893, 238] on p "انت : وين موقعك اي حي ارسلك اقرب فرع لك" at bounding box center [881, 233] width 118 height 9
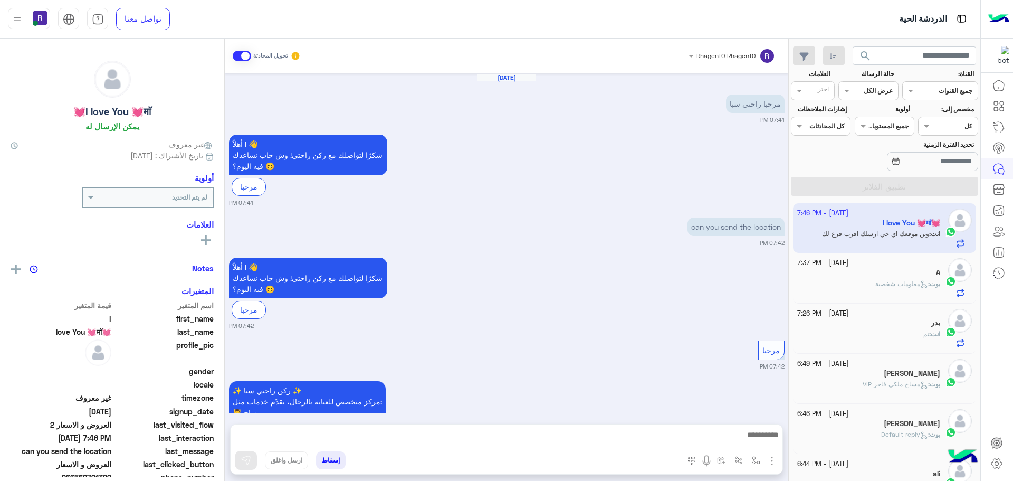
scroll to position [1538, 0]
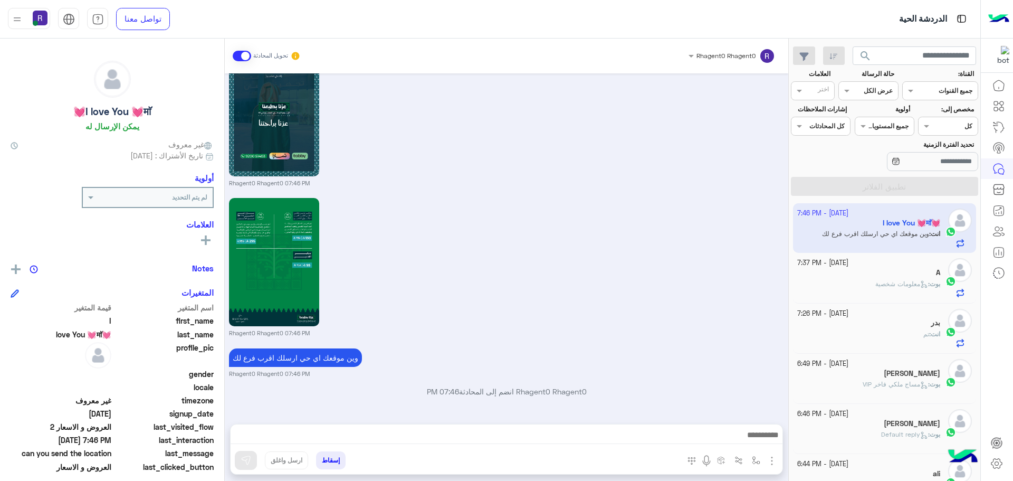
click at [893, 286] on span "معلومات شخصية" at bounding box center [901, 284] width 53 height 8
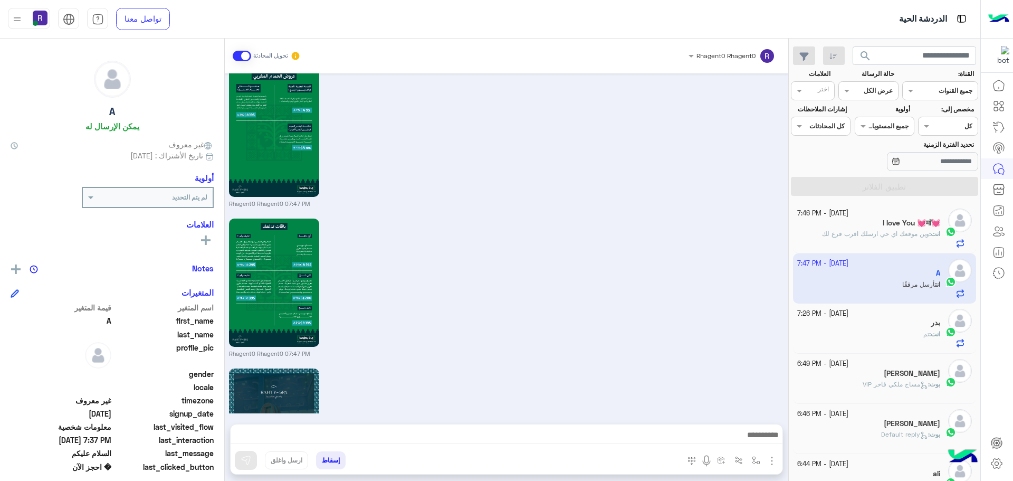
scroll to position [3241, 0]
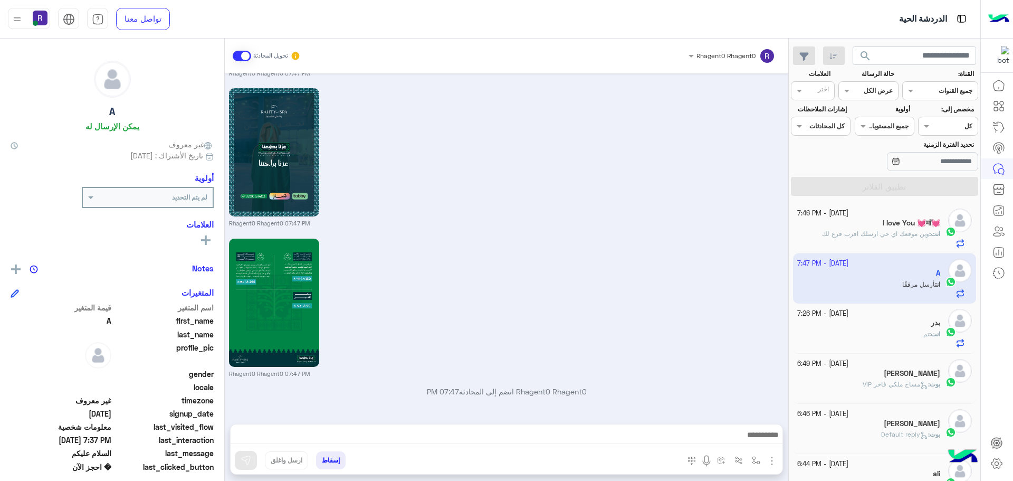
click at [882, 331] on div "انت : تم" at bounding box center [868, 338] width 143 height 18
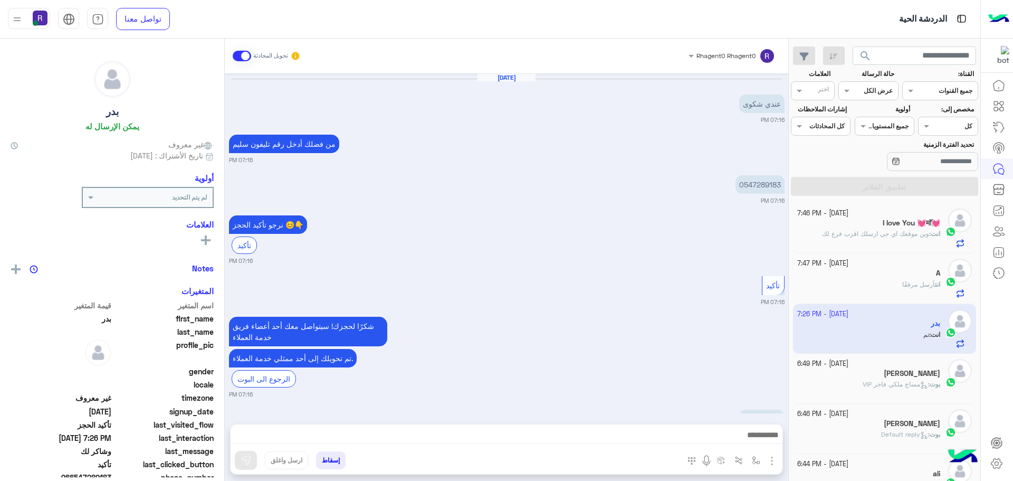
scroll to position [769, 0]
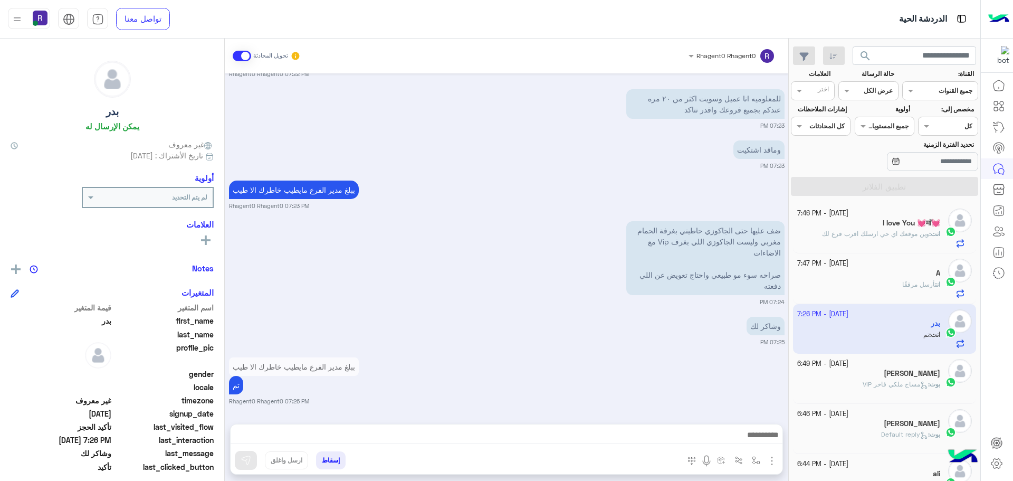
click at [876, 377] on div "[PERSON_NAME]" at bounding box center [868, 374] width 143 height 11
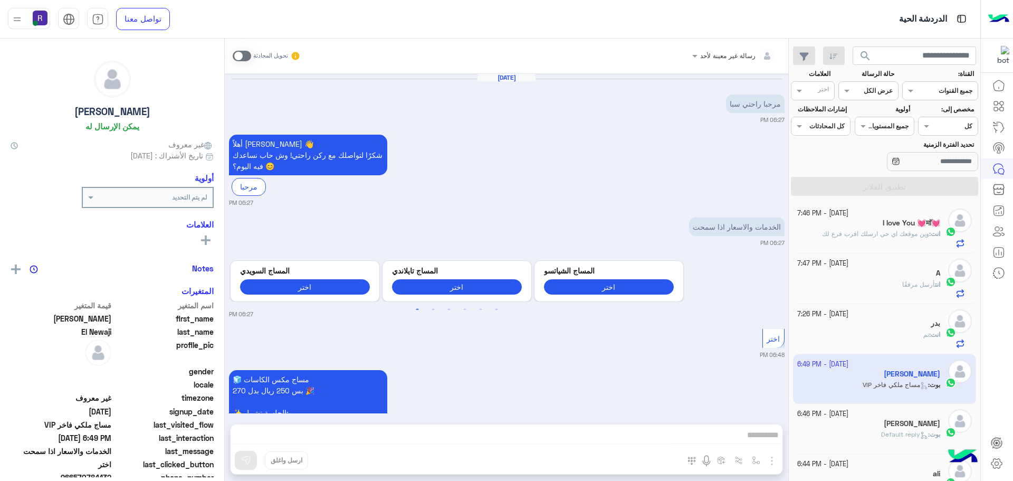
scroll to position [714, 0]
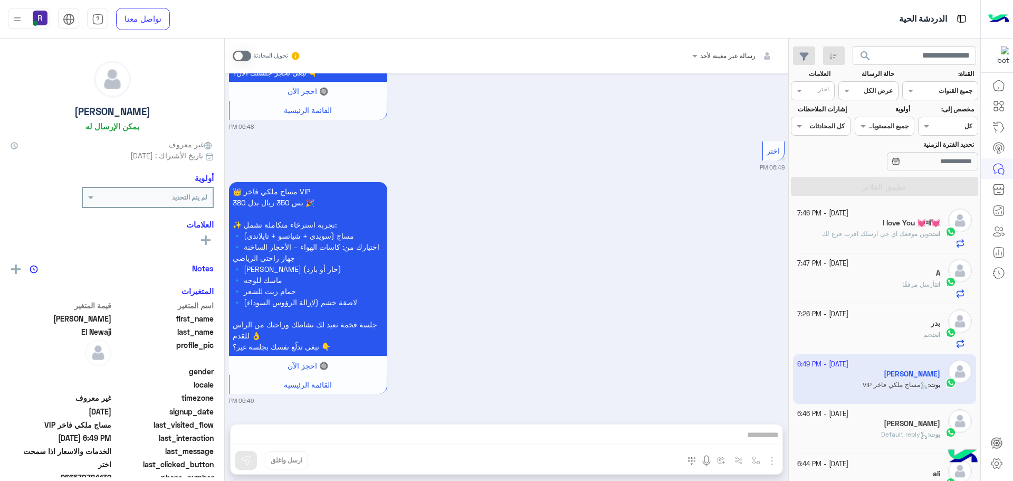
click at [900, 234] on span "وين موقعك اي حي ارسلك اقرب فرع لك" at bounding box center [875, 233] width 107 height 8
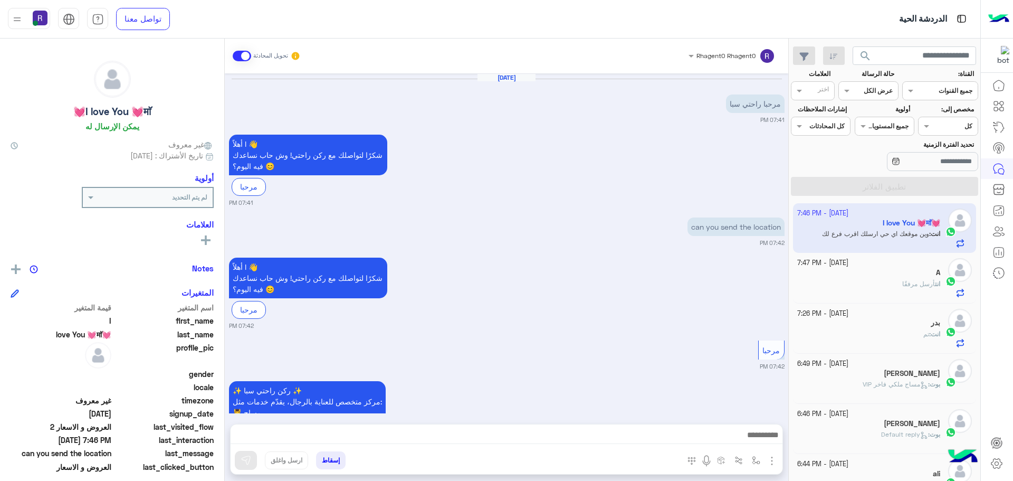
scroll to position [1538, 0]
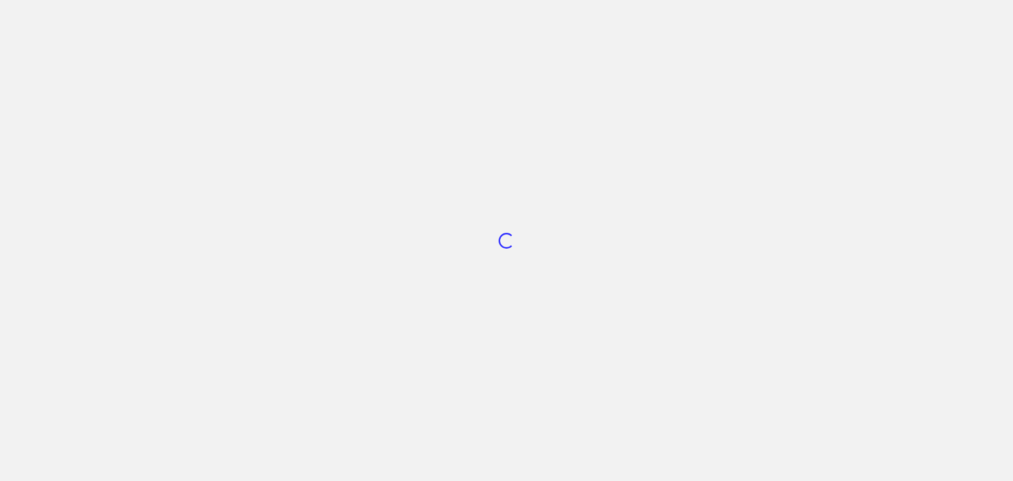
scroll to position [398, 0]
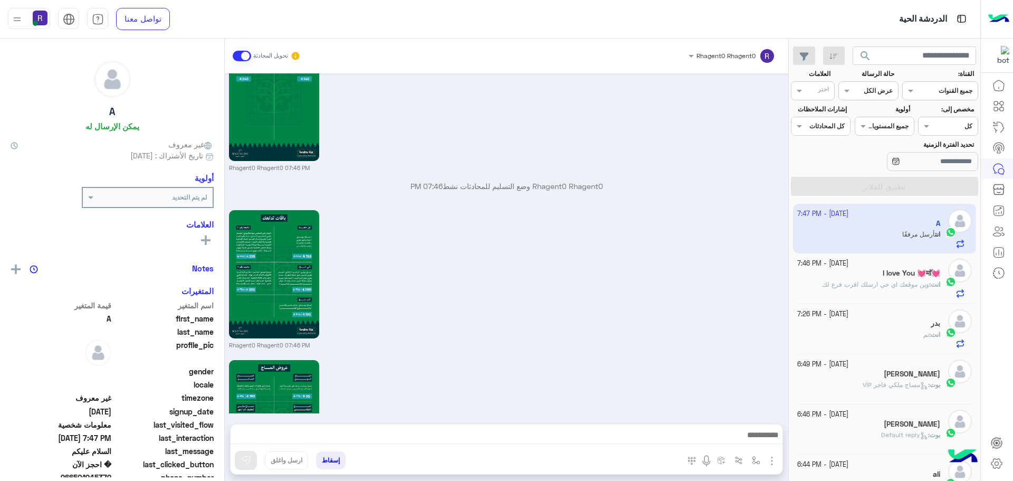
scroll to position [3864, 0]
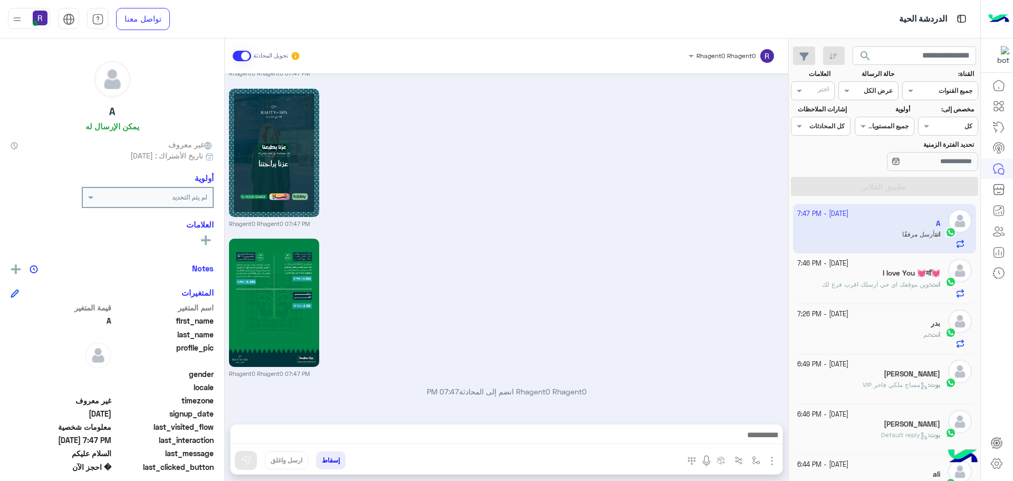
click at [617, 131] on div "Rhagent0 Rhagent0 07:47 PM" at bounding box center [506, 157] width 555 height 142
click at [860, 292] on div "انت : وين موقعك اي حي ارسلك اقرب فرع لك" at bounding box center [868, 289] width 143 height 18
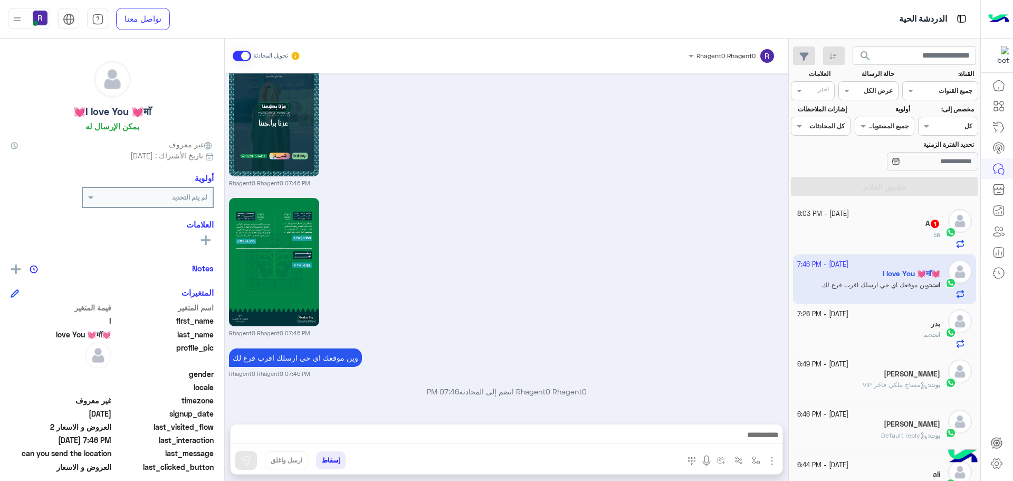
click at [894, 234] on div "A : ا" at bounding box center [868, 239] width 143 height 18
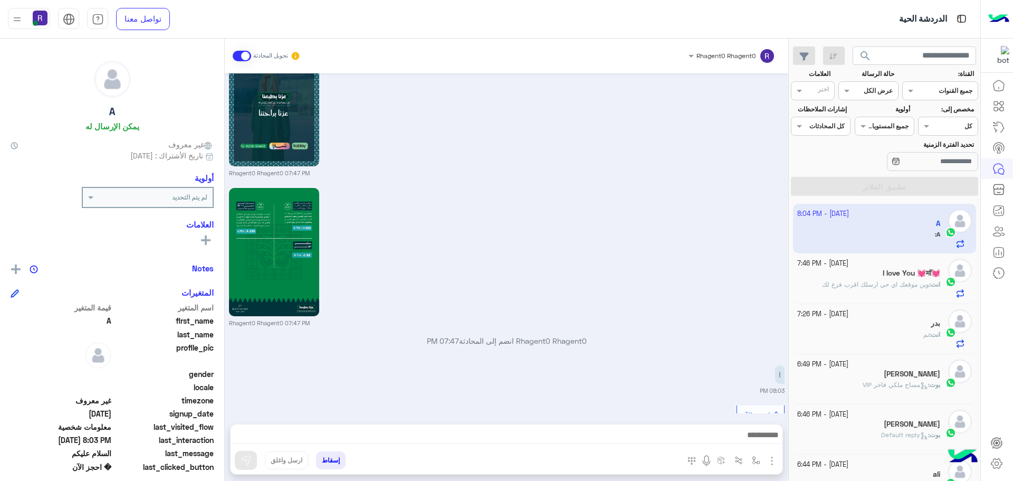
scroll to position [2045, 0]
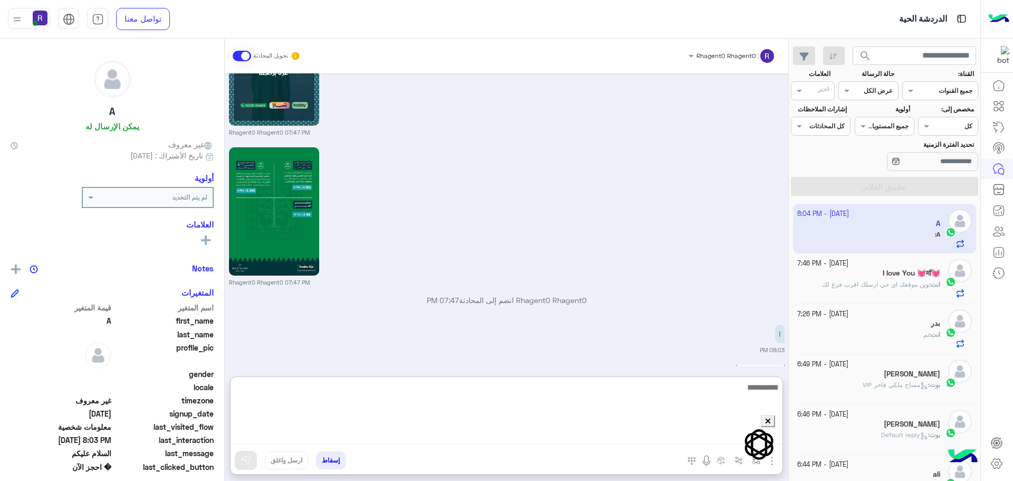
click at [771, 435] on html "الدردشة الحية تواصل معنا مركز المساعدة عربي English search القناة: القناه جميع …" at bounding box center [506, 240] width 1013 height 481
type textarea "**********"
click at [737, 381] on textarea "**********" at bounding box center [506, 411] width 552 height 63
type textarea "**********"
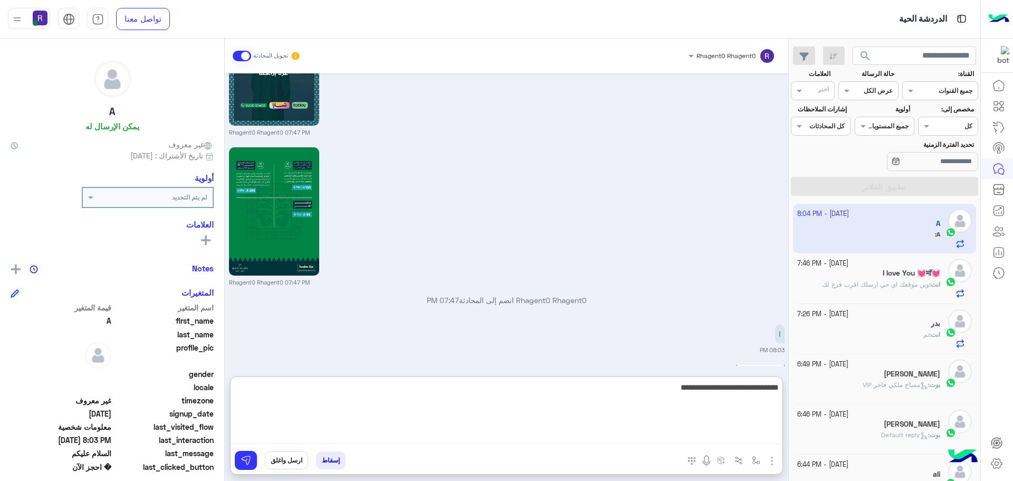
click at [737, 381] on textarea "**********" at bounding box center [506, 411] width 552 height 63
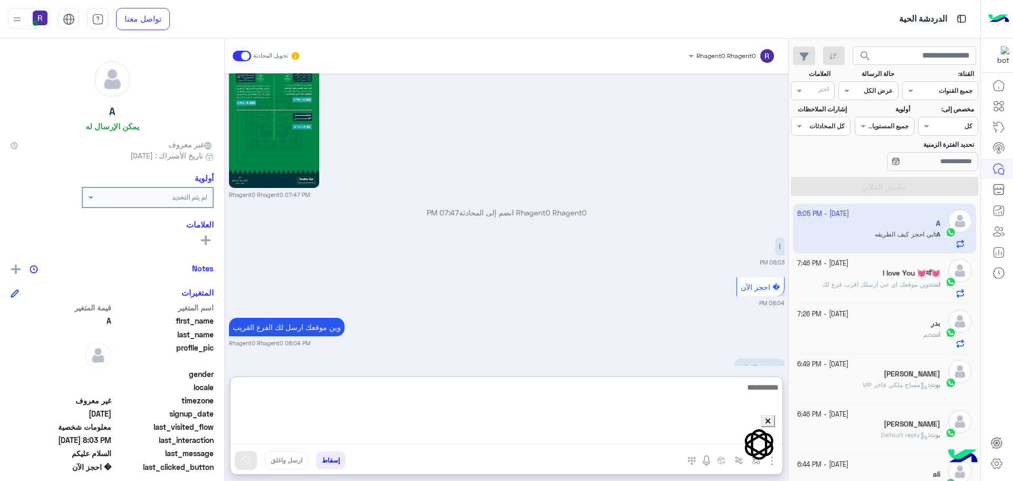
scroll to position [2254, 0]
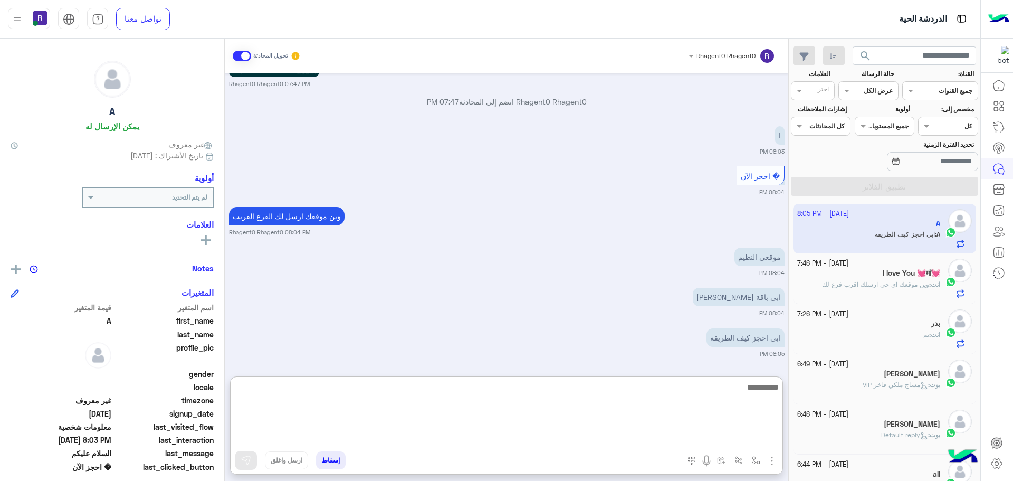
click at [741, 404] on textarea at bounding box center [506, 411] width 552 height 63
type textarea "****"
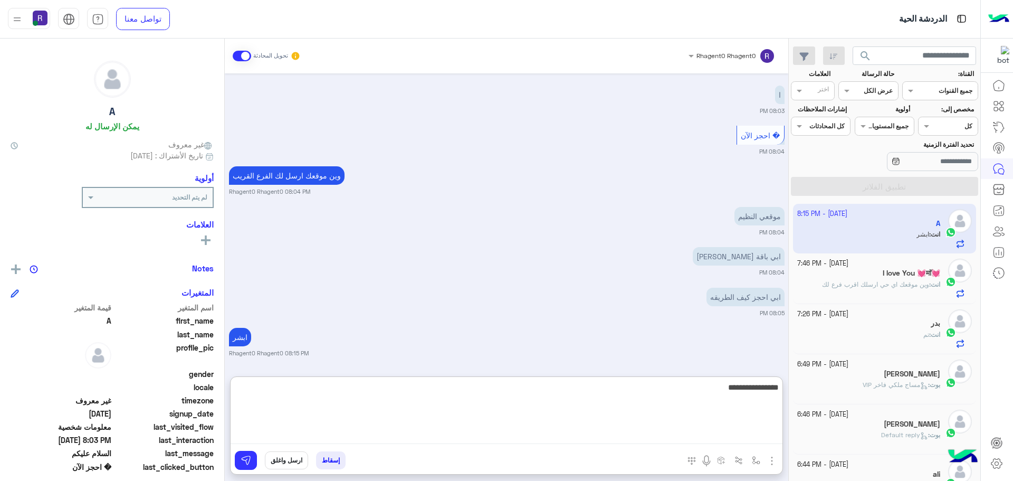
type textarea "**********"
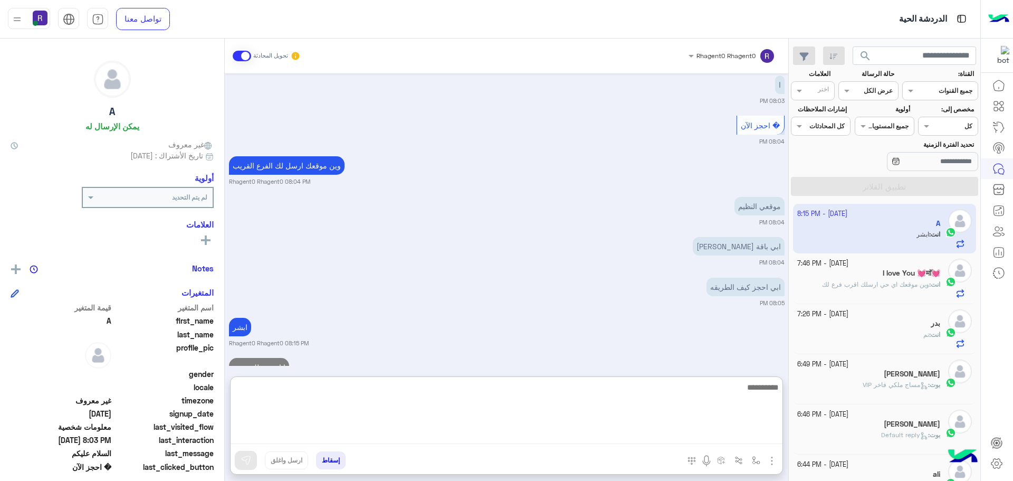
scroll to position [2335, 0]
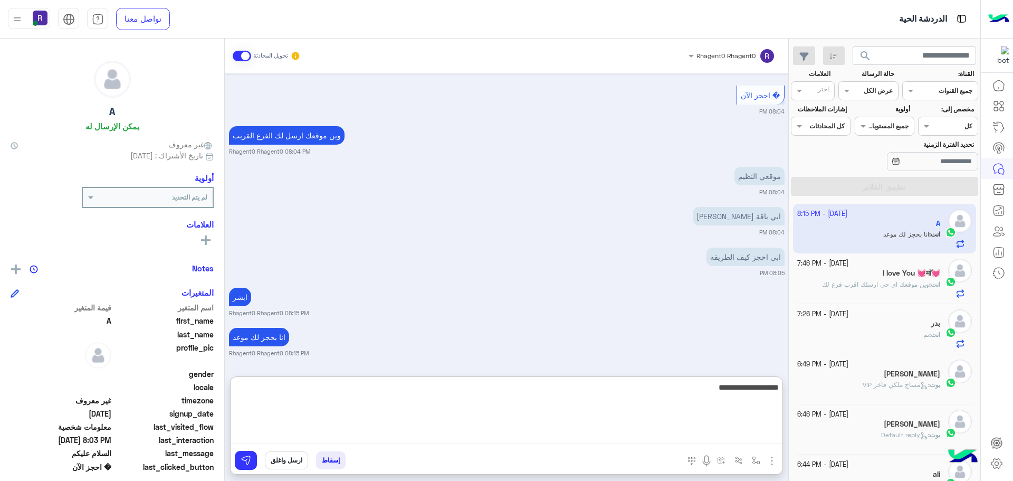
type textarea "**********"
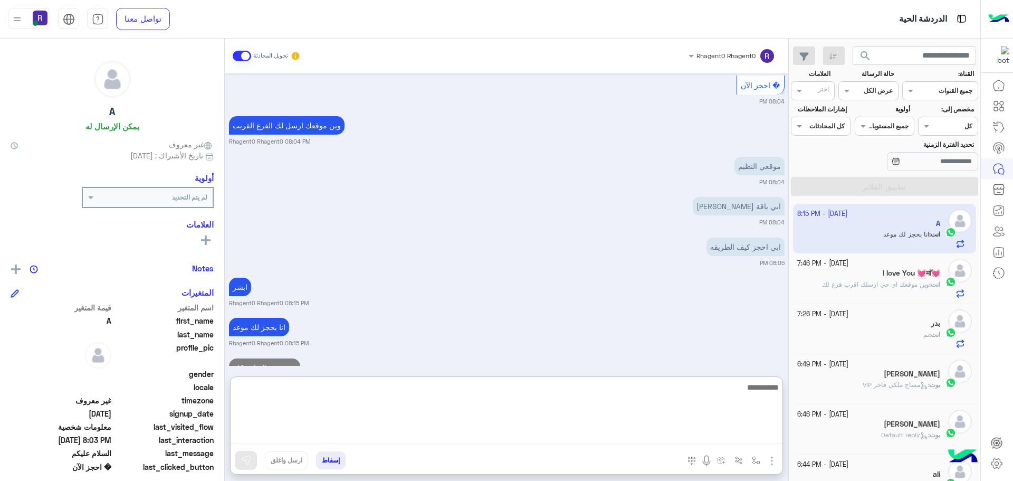
scroll to position [2375, 0]
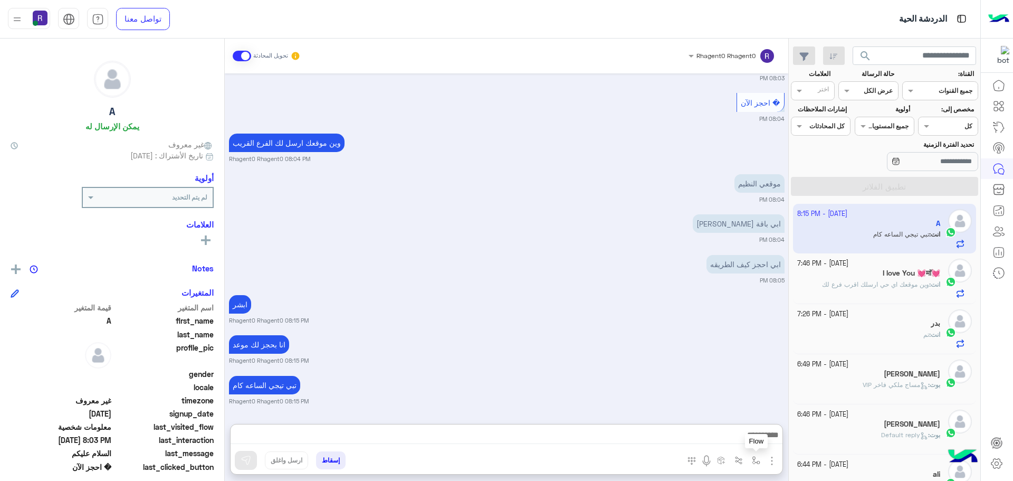
click at [756, 459] on img "button" at bounding box center [756, 460] width 8 height 8
click at [773, 455] on img "button" at bounding box center [771, 460] width 13 height 13
click at [753, 415] on span "المرفقات" at bounding box center [745, 416] width 32 height 12
click at [773, 465] on img "button" at bounding box center [771, 460] width 13 height 13
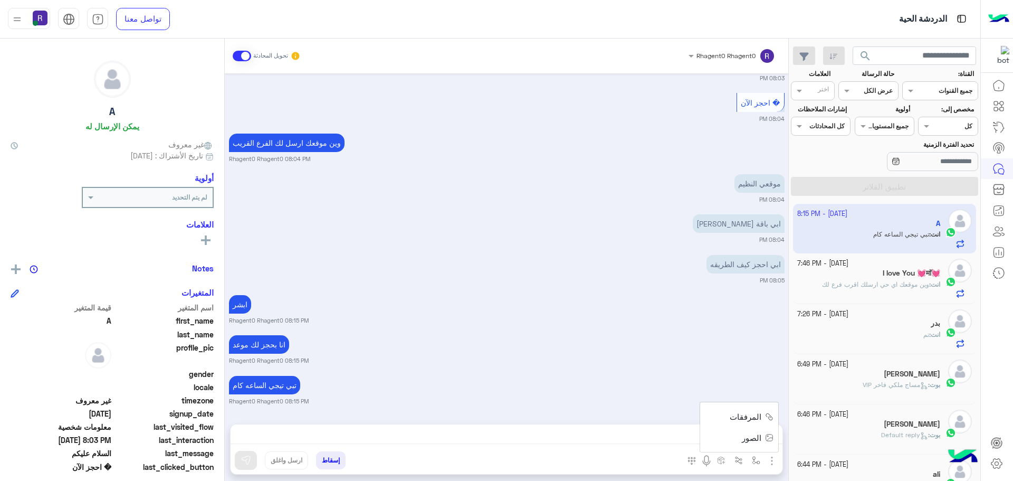
click at [761, 441] on span "الصور" at bounding box center [752, 437] width 20 height 12
click at [752, 463] on img "button" at bounding box center [756, 460] width 8 height 8
click at [744, 445] on div "أدخل اسم مجموعة الرسائل" at bounding box center [719, 436] width 91 height 19
type input "*****"
click at [735, 423] on div "الجنادرية" at bounding box center [725, 418] width 78 height 21
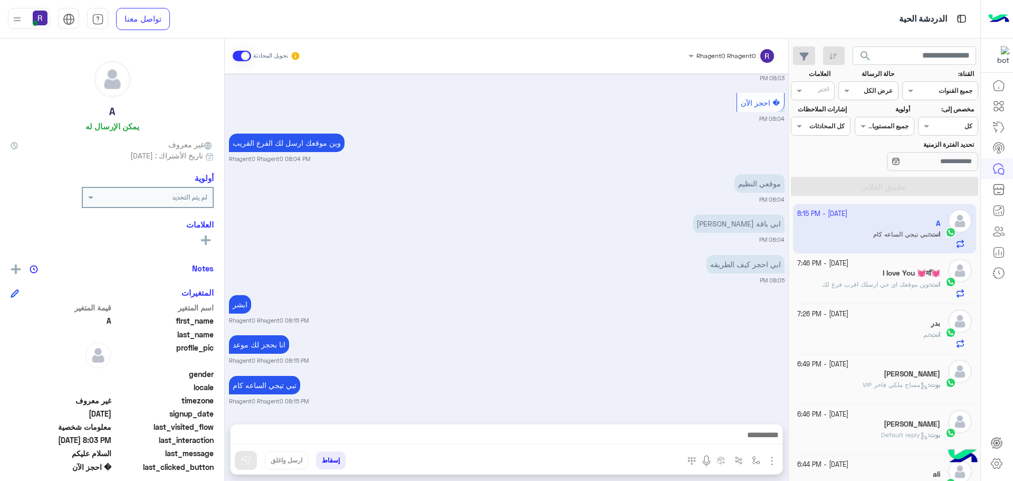
type textarea "*********"
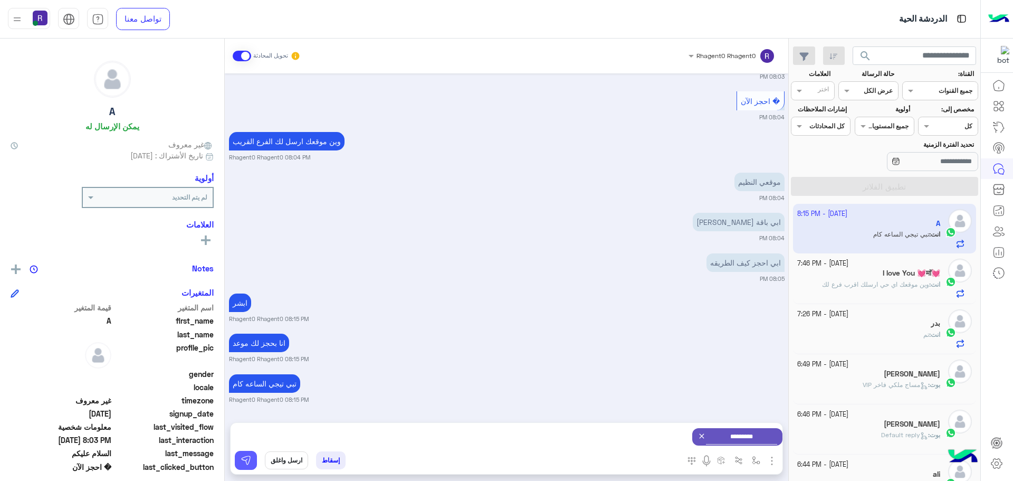
click at [242, 458] on img at bounding box center [246, 460] width 11 height 11
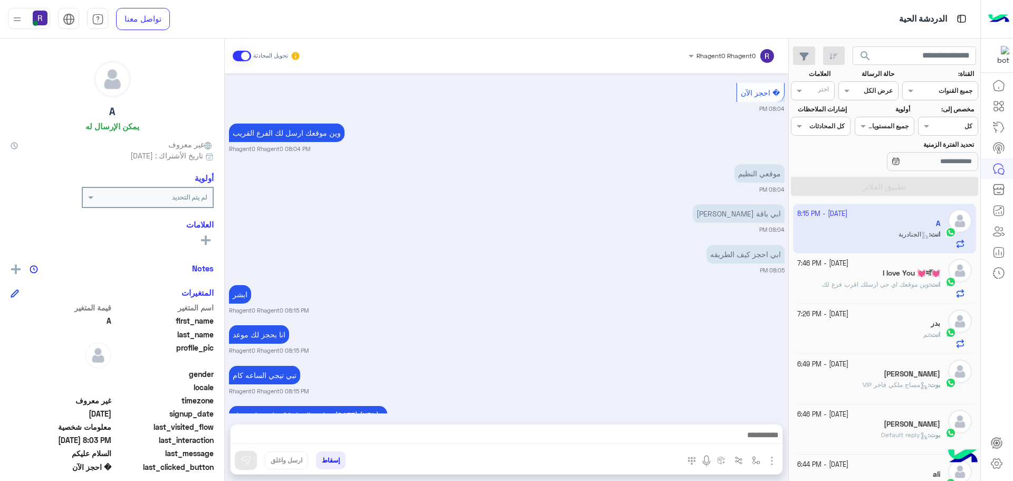
scroll to position [2428, 0]
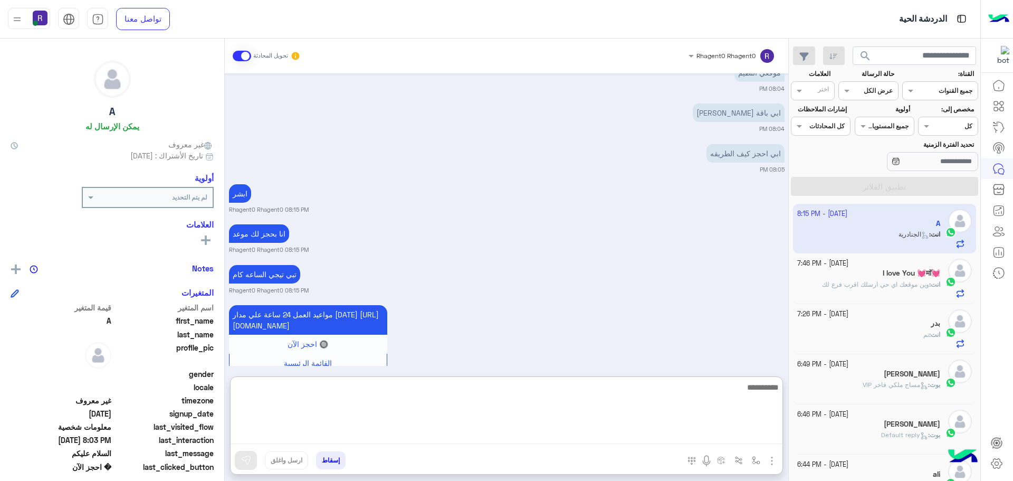
click at [536, 440] on textarea at bounding box center [506, 411] width 552 height 63
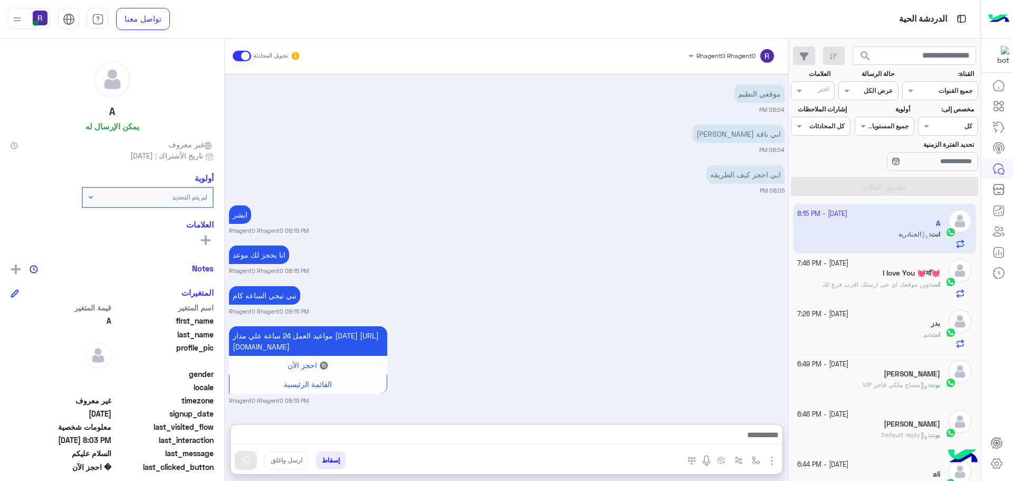
click at [900, 278] on div "I love You 💓माॅ💓" at bounding box center [868, 273] width 143 height 11
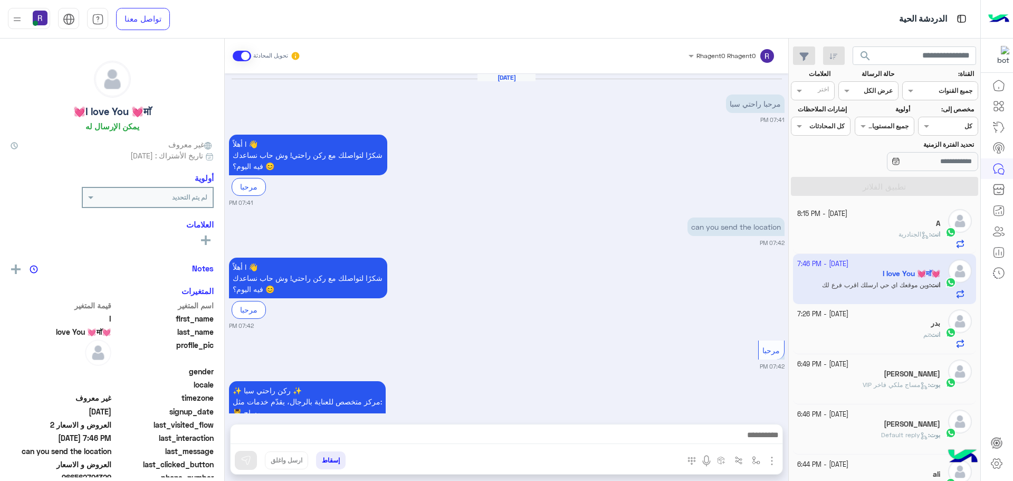
scroll to position [1538, 0]
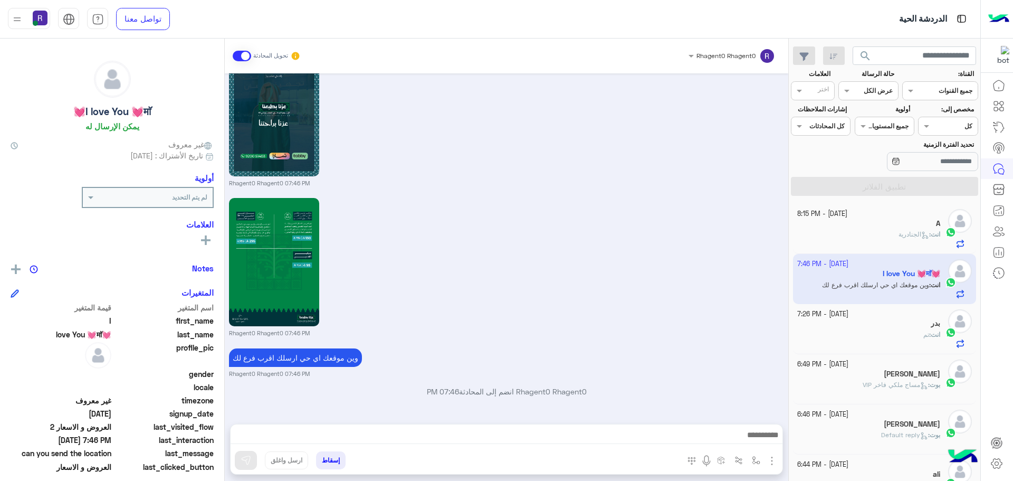
click at [618, 328] on div "Rhagent0 Rhagent0 07:46 PM" at bounding box center [506, 266] width 555 height 142
click at [512, 390] on p "Rhagent0 Rhagent0 انضم إلى المحادثة 07:46 PM" at bounding box center [506, 391] width 555 height 11
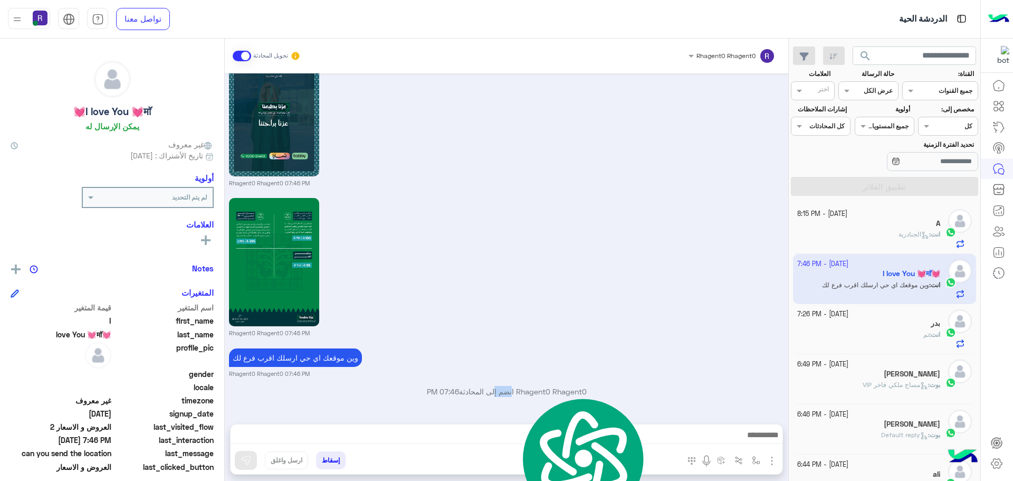
click at [510, 390] on p "Rhagent0 Rhagent0 انضم إلى المحادثة 07:46 PM" at bounding box center [506, 391] width 555 height 11
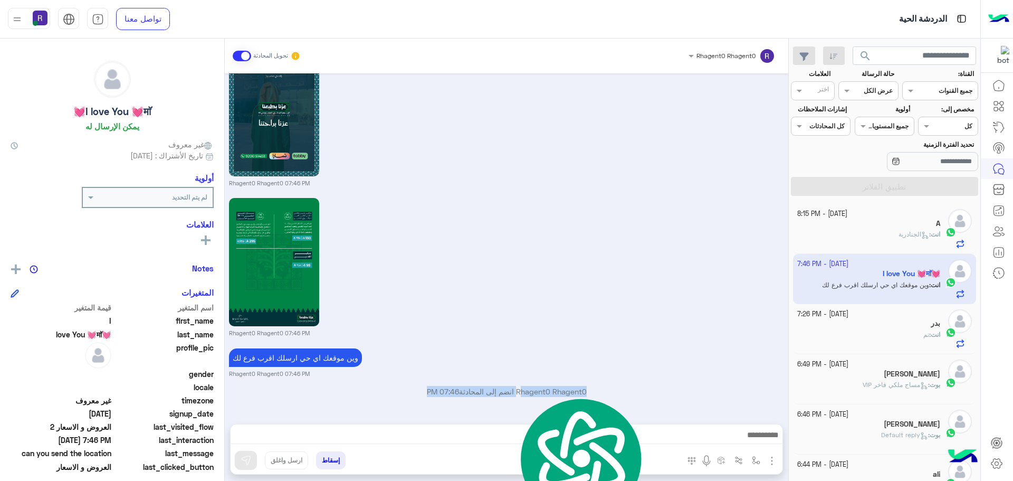
click at [510, 390] on p "Rhagent0 Rhagent0 انضم إلى المحادثة 07:46 PM" at bounding box center [506, 391] width 555 height 11
click at [511, 392] on p "Rhagent0 Rhagent0 انضم إلى المحادثة 07:46 PM" at bounding box center [506, 391] width 555 height 11
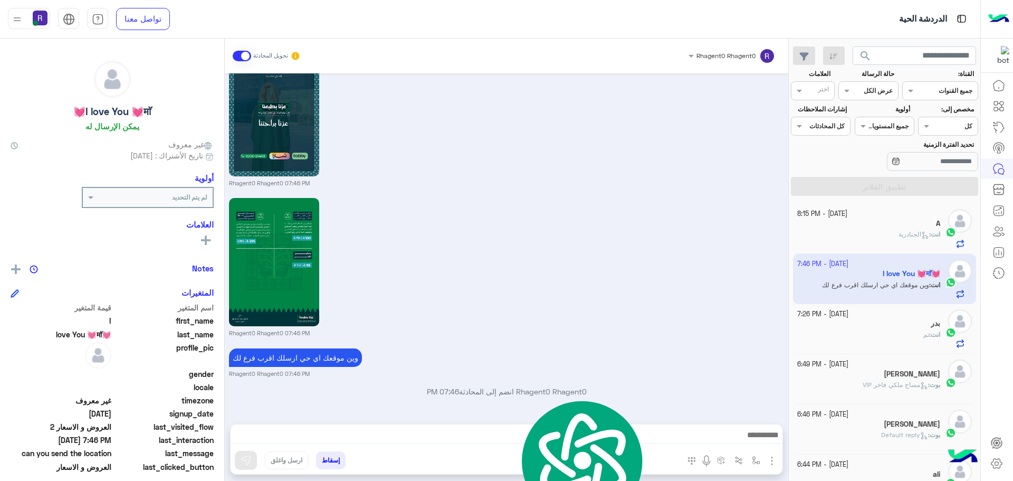
click at [760, 325] on div "Rhagent0 Rhagent0 07:46 PM" at bounding box center [506, 266] width 555 height 142
